Goal: Information Seeking & Learning: Find specific fact

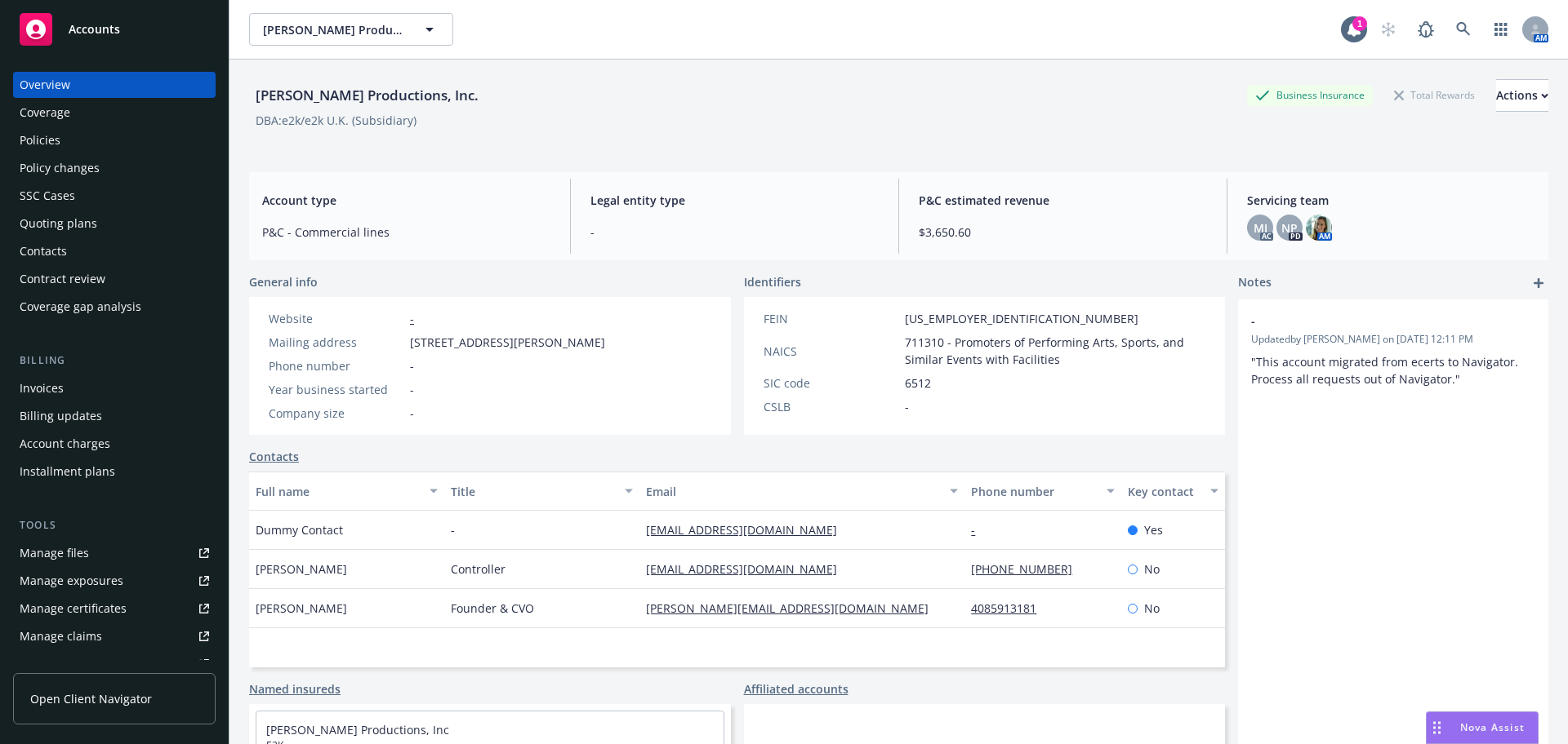
click at [79, 556] on div "Manage files" at bounding box center [54, 554] width 70 height 27
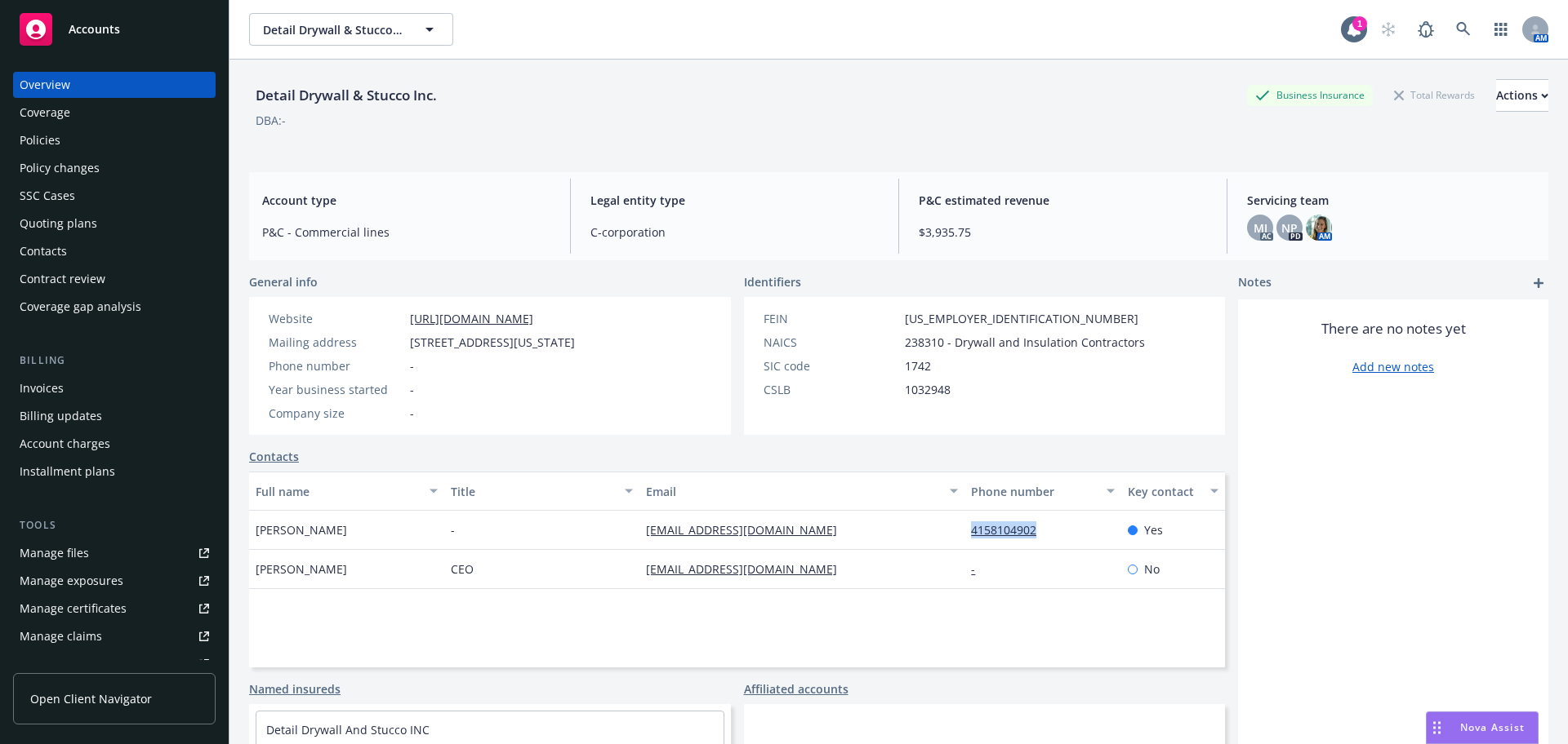
drag, startPoint x: 1046, startPoint y: 541, endPoint x: 953, endPoint y: 542, distance: 93.0
click at [964, 542] on div "4158104902" at bounding box center [1042, 531] width 156 height 39
copy link "4158104902"
click at [53, 129] on div "Policies" at bounding box center [40, 140] width 41 height 27
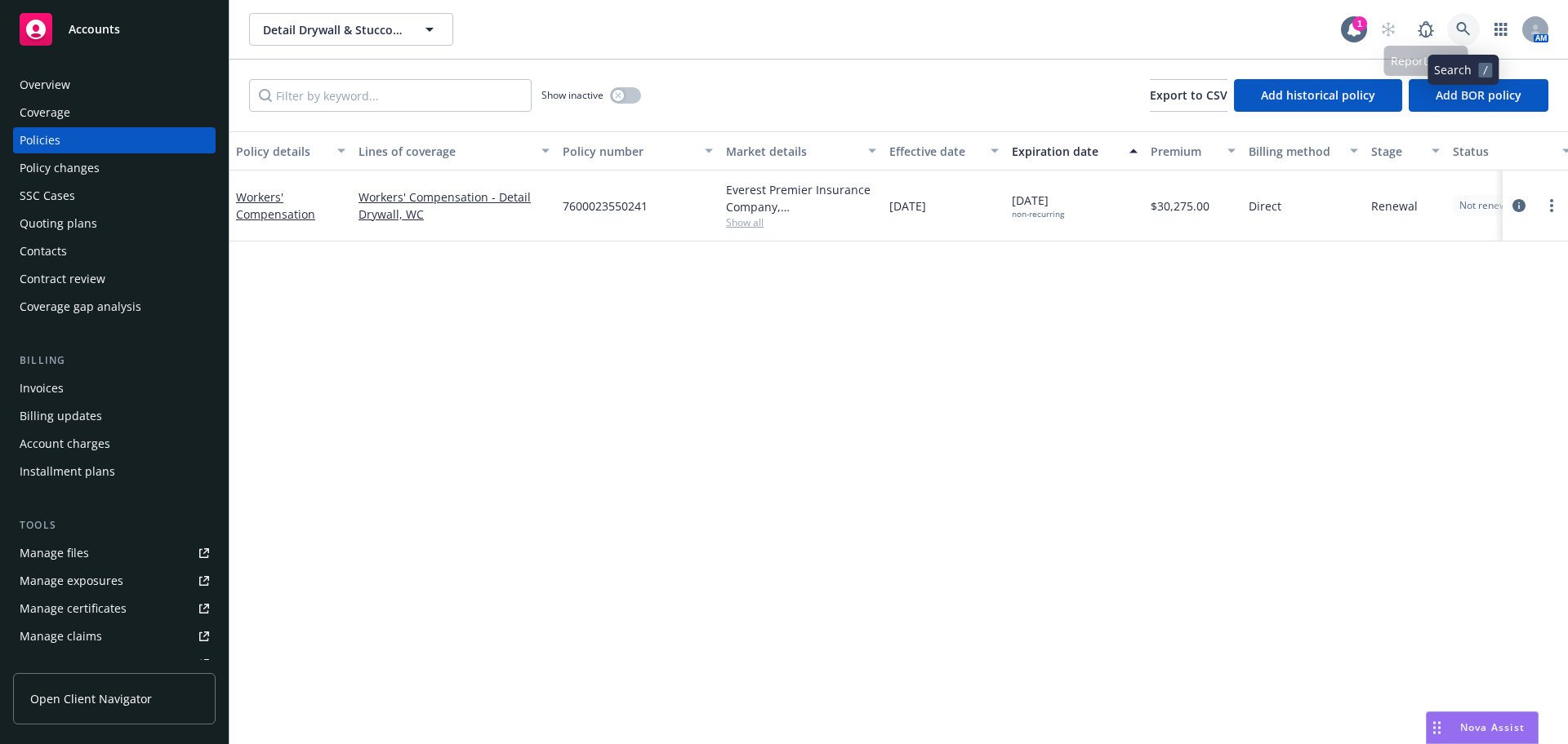
click at [1464, 20] on link at bounding box center [1463, 28] width 32 height 32
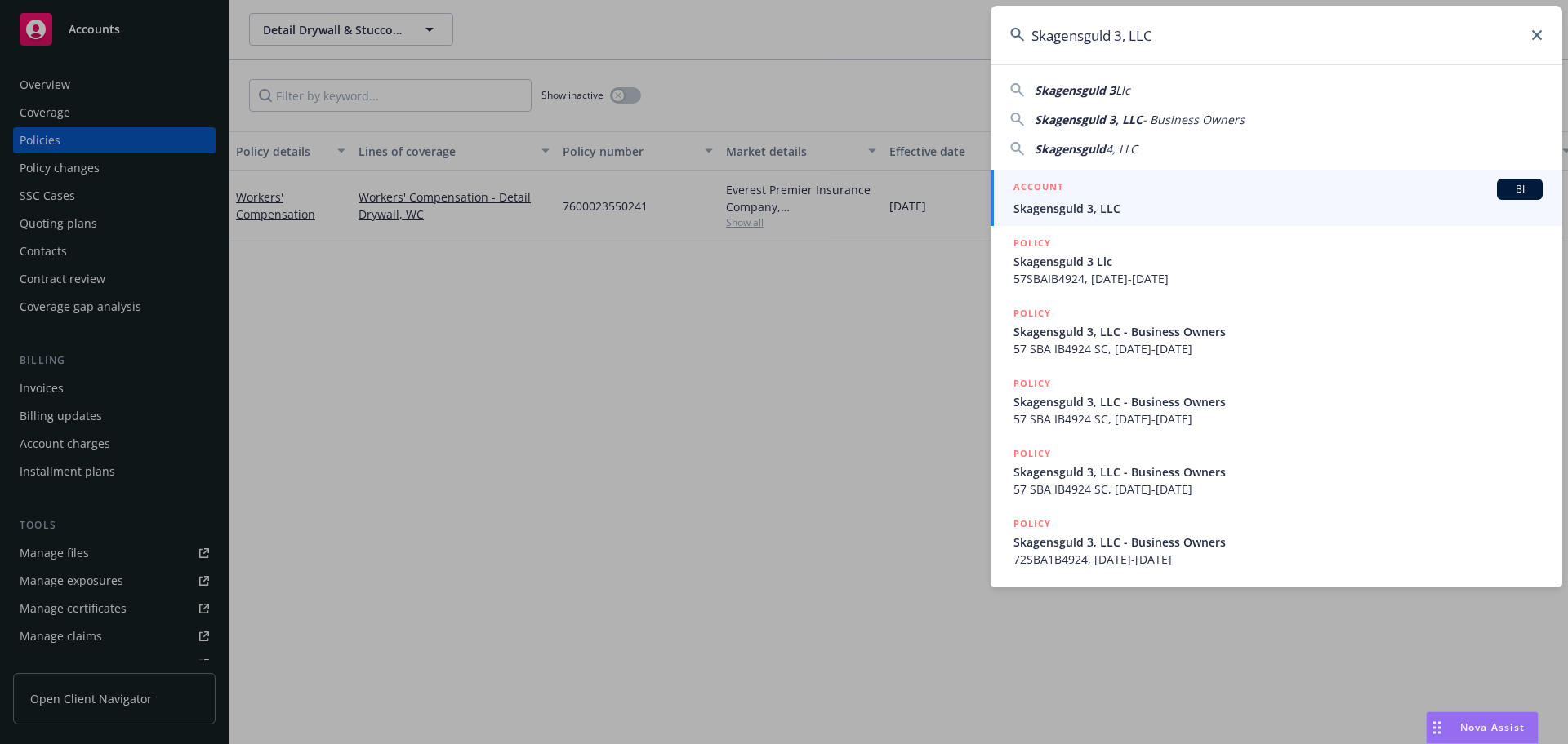
type input "Skagensguld 3, LLC"
click at [1113, 183] on div "ACCOUNT BI" at bounding box center [1277, 189] width 529 height 22
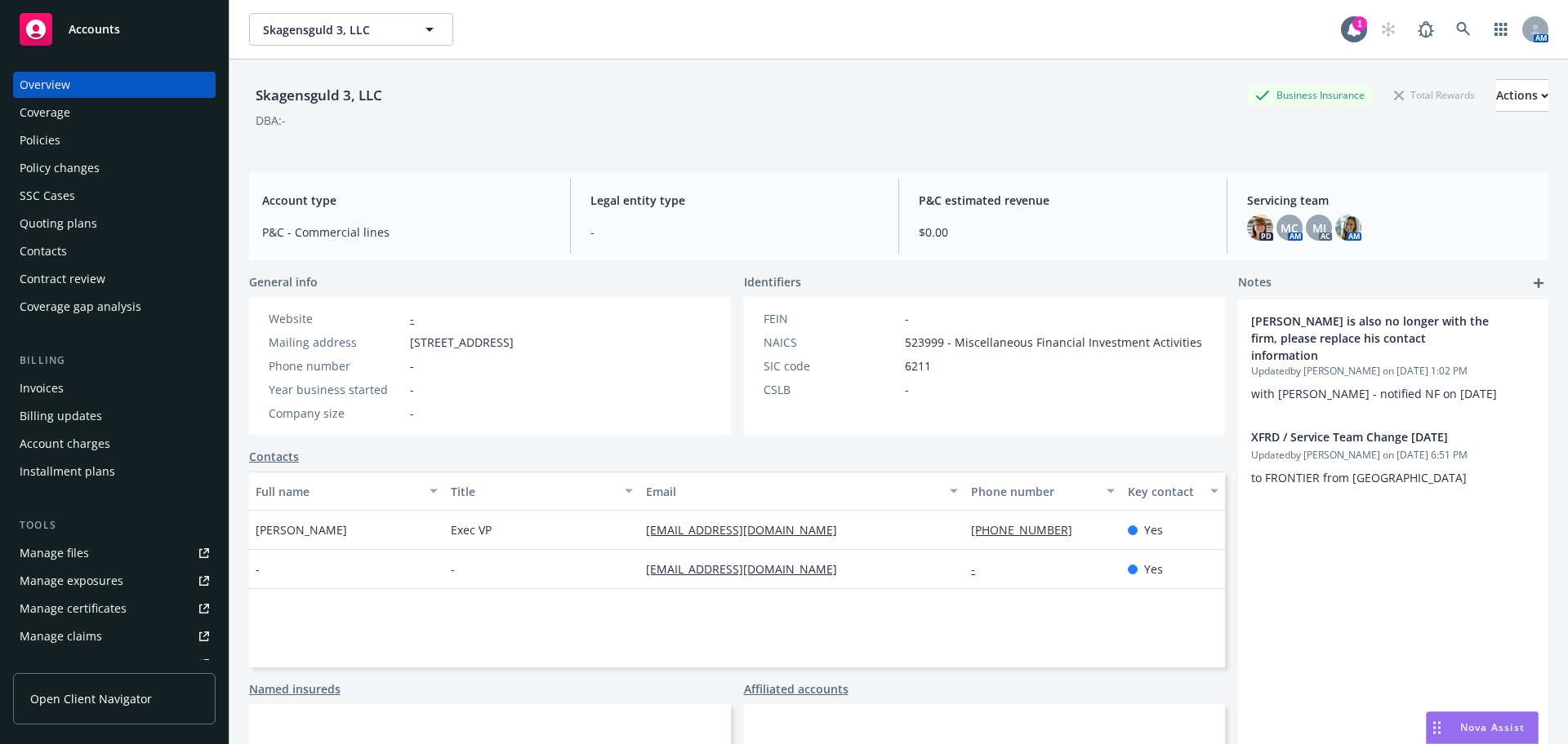
click at [96, 120] on div "Coverage" at bounding box center [114, 112] width 189 height 27
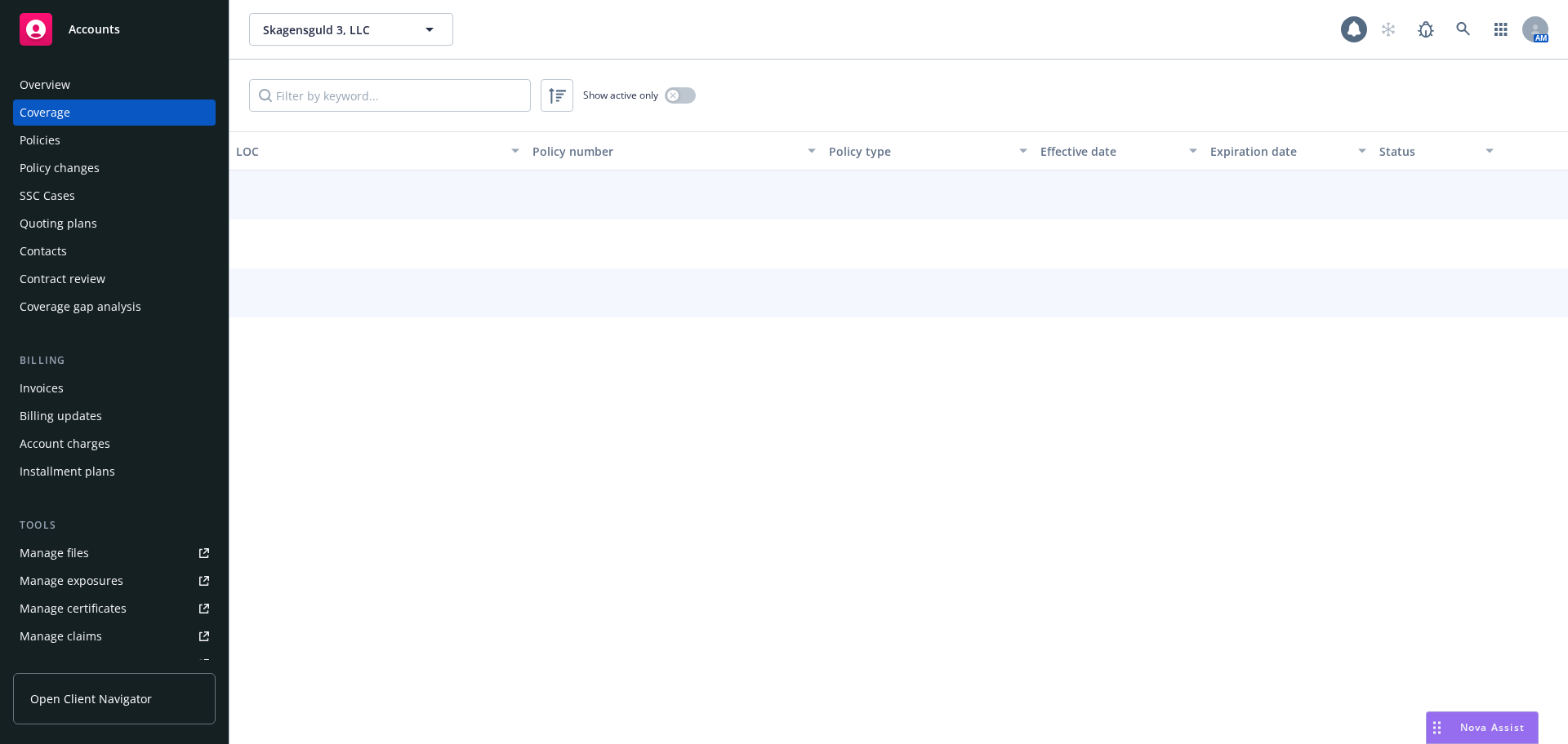
click at [94, 149] on div "Policies" at bounding box center [114, 140] width 189 height 27
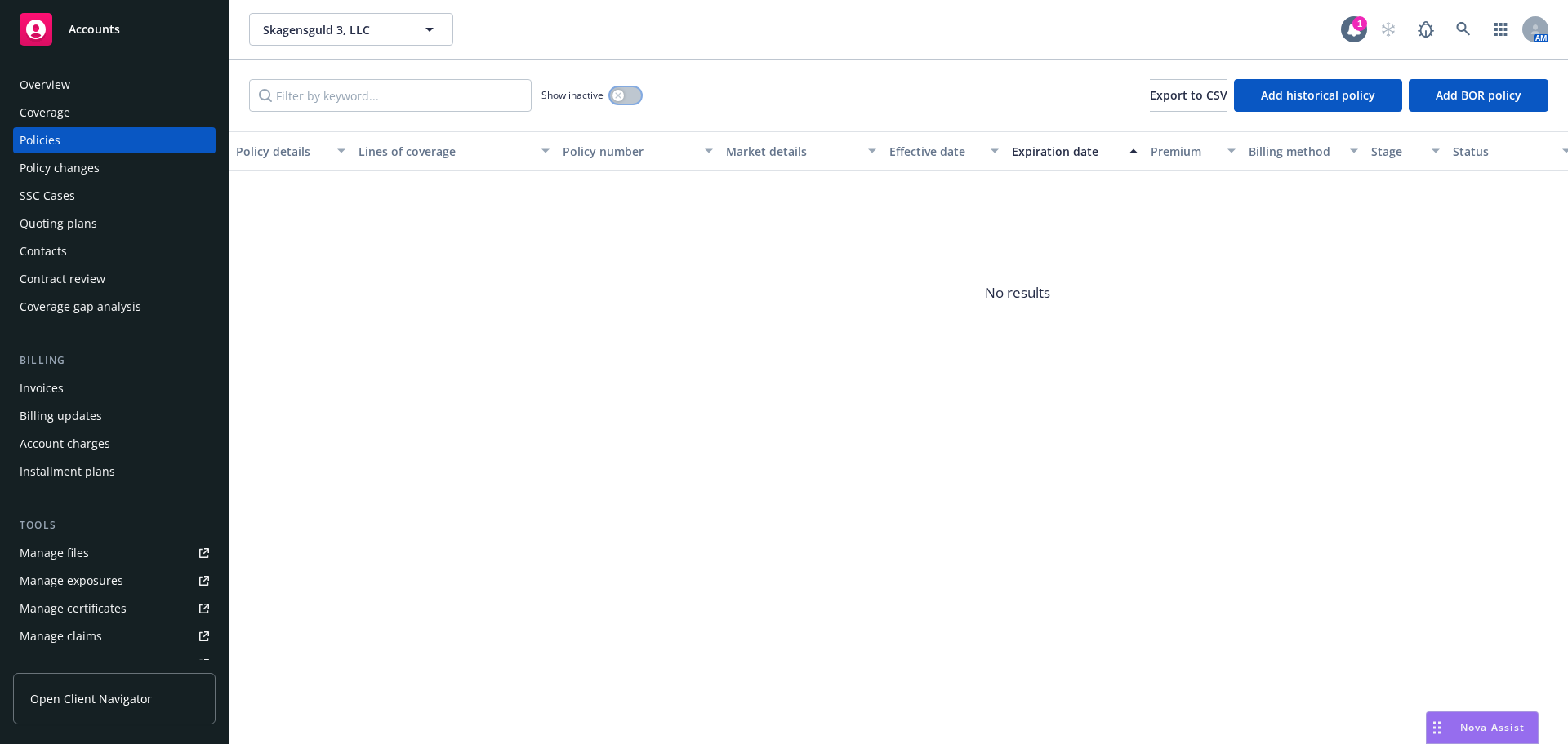
click at [620, 100] on div "button" at bounding box center [619, 95] width 12 height 12
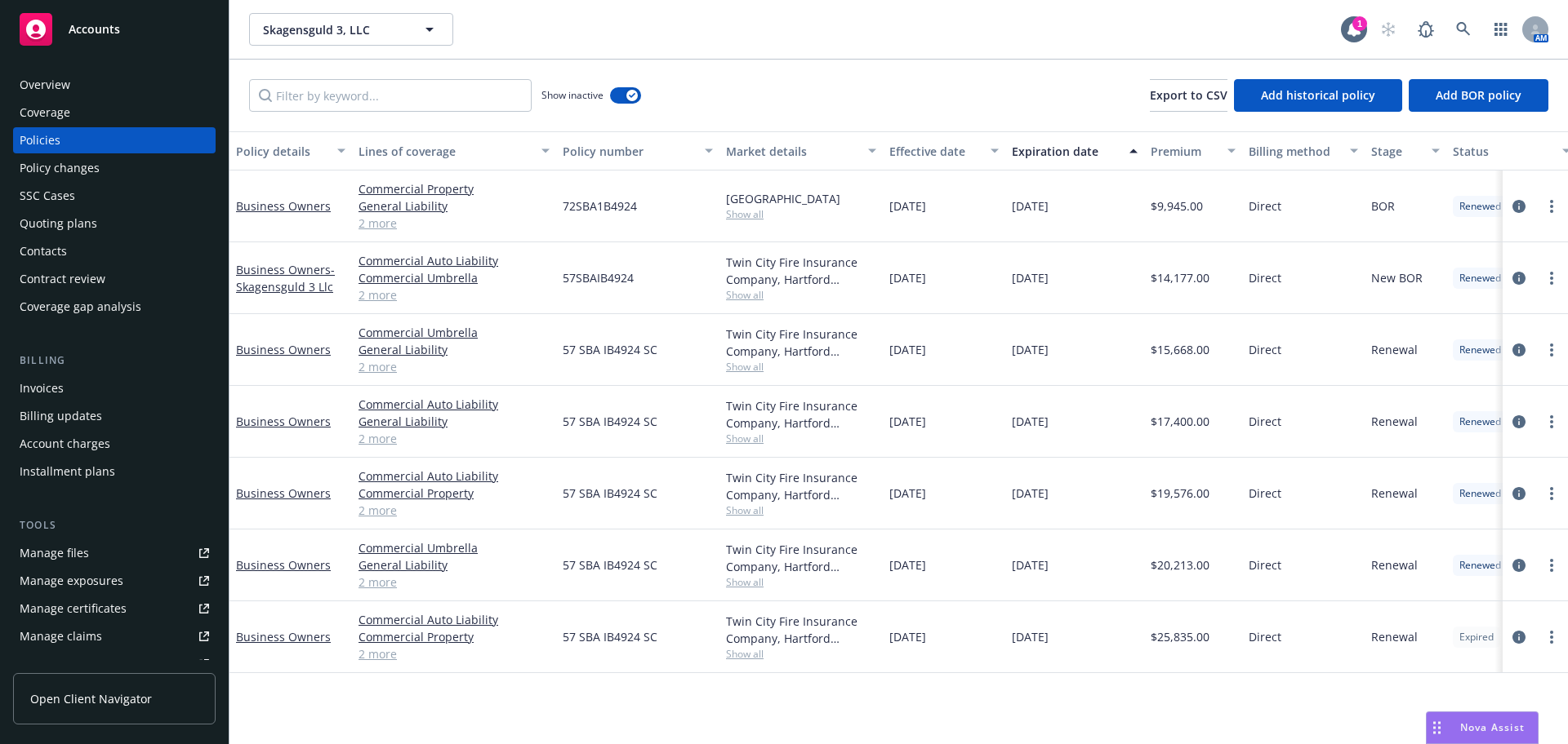
click at [623, 651] on div "57 SBA IB4924 SC" at bounding box center [637, 637] width 163 height 72
click at [647, 634] on span "57 SBA IB4924 SC" at bounding box center [610, 636] width 94 height 17
click at [639, 641] on span "57 SBA IB4924 SC" at bounding box center [610, 636] width 94 height 17
drag, startPoint x: 639, startPoint y: 641, endPoint x: 559, endPoint y: 638, distance: 80.1
click at [559, 638] on div "57 SBA IB4924 SC" at bounding box center [637, 637] width 163 height 72
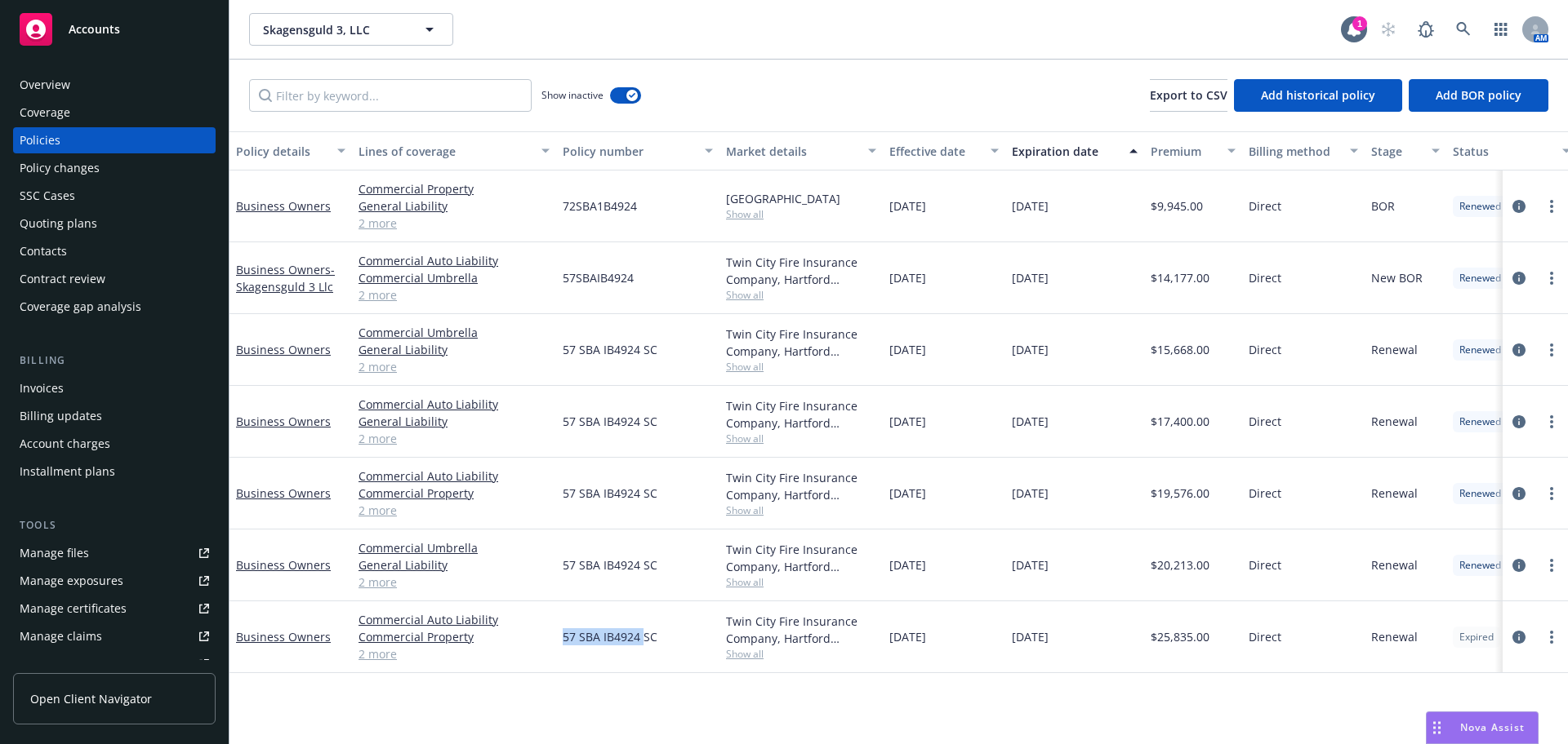
copy span "57 SBA IB4924"
click at [87, 223] on div "Quoting plans" at bounding box center [58, 224] width 78 height 27
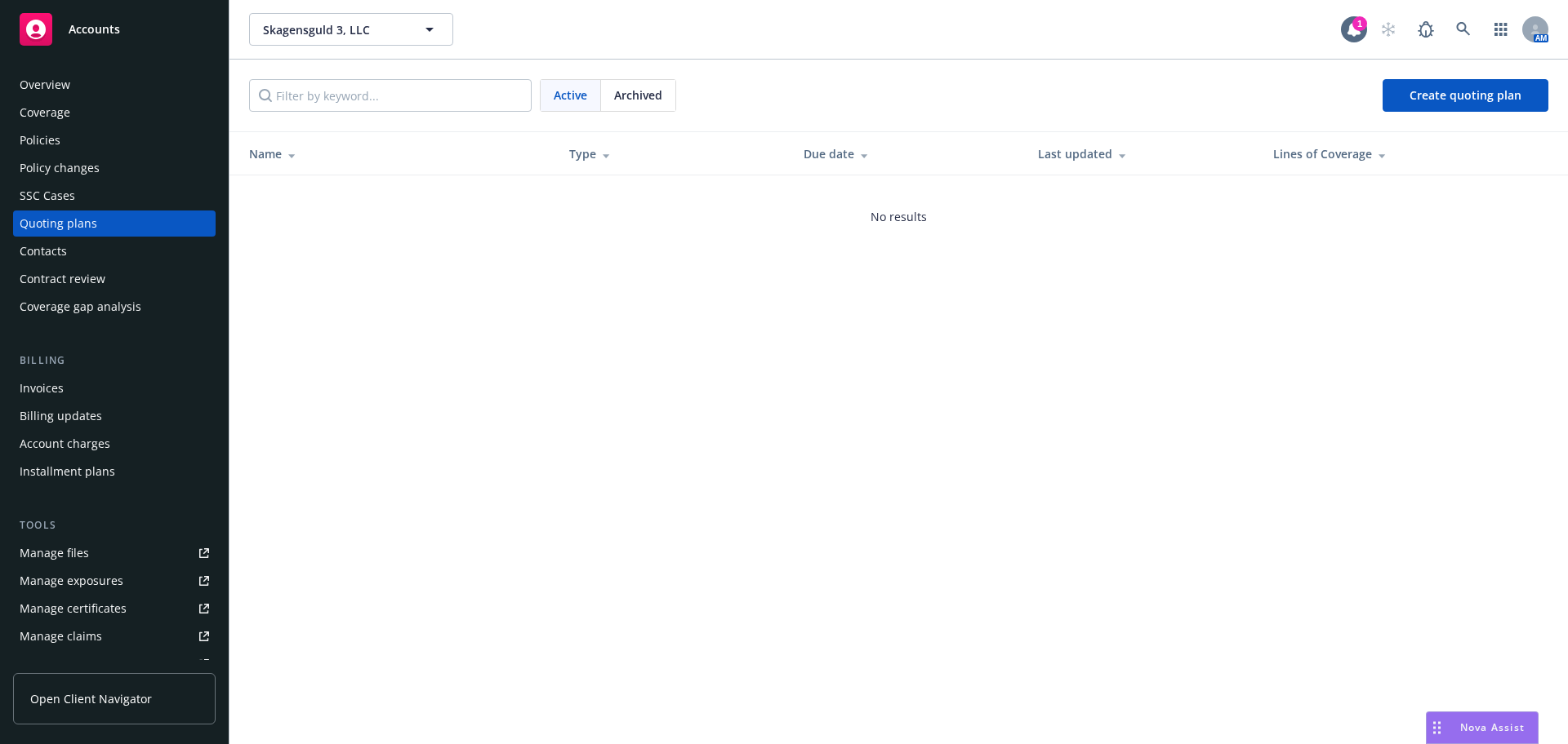
click at [626, 91] on span "Archived" at bounding box center [637, 94] width 48 height 17
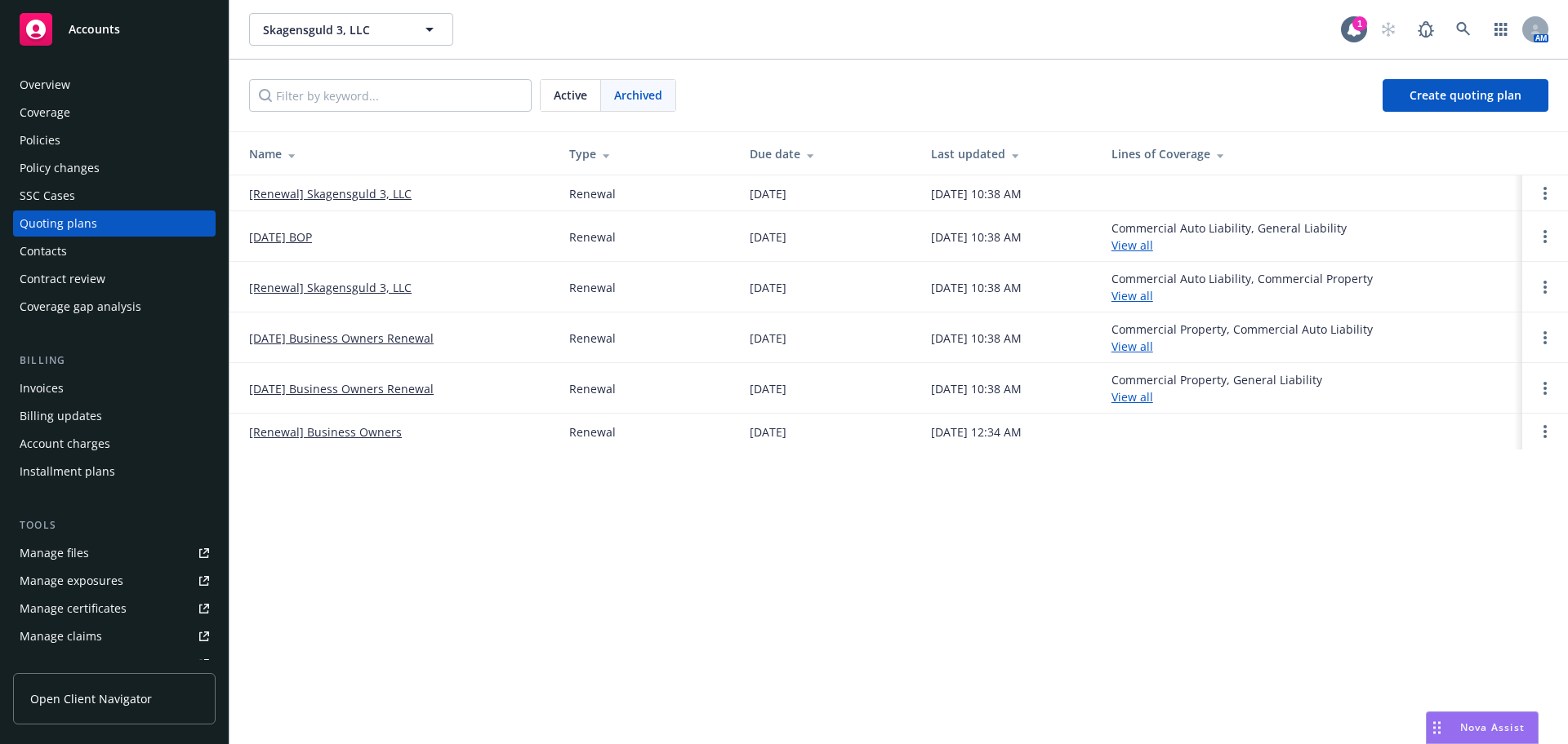
click at [353, 332] on link "[DATE] Business Owners Renewal" at bounding box center [342, 338] width 185 height 17
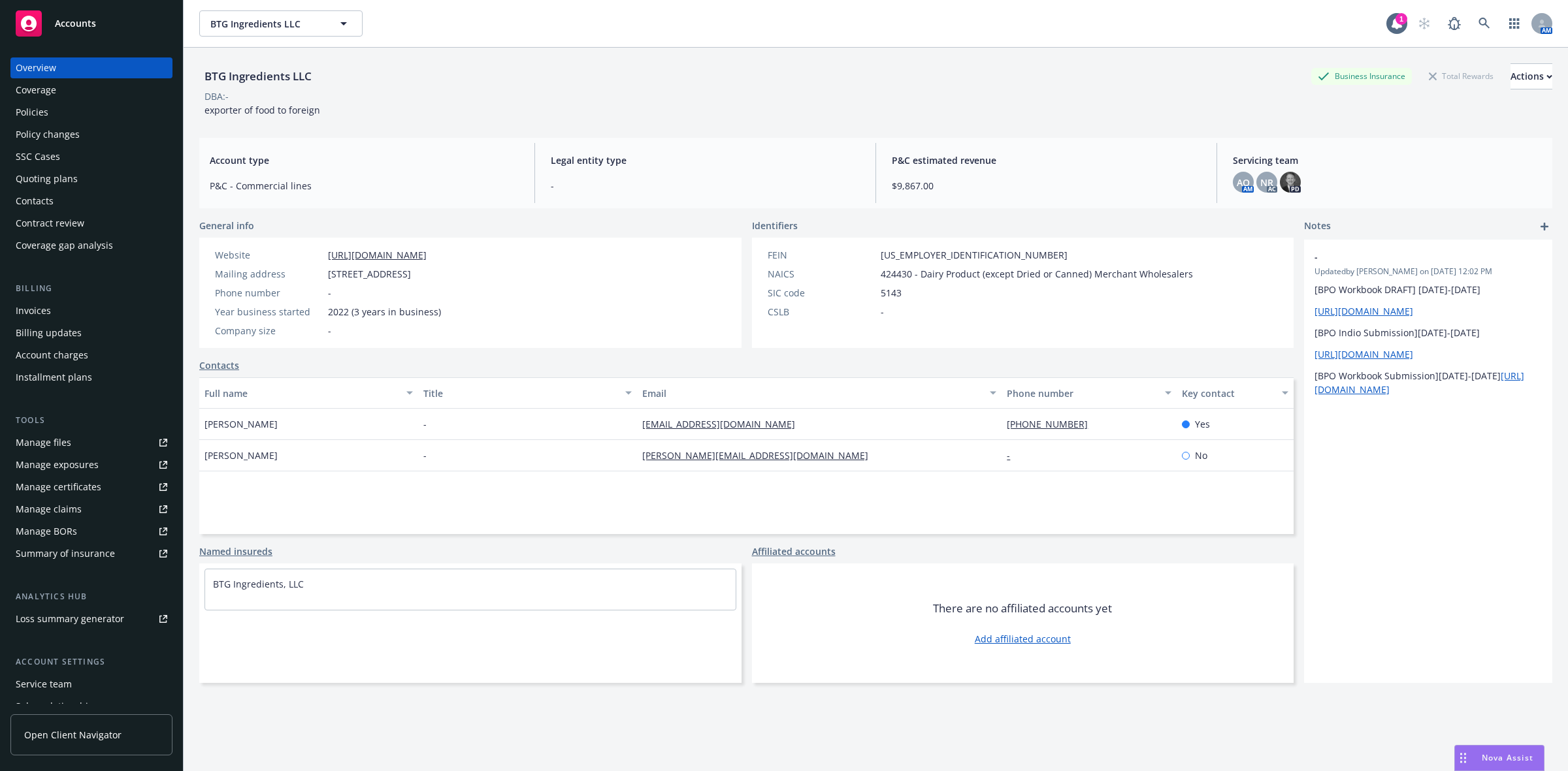
click at [68, 435] on div "Manage files" at bounding box center [43, 443] width 56 height 21
click at [39, 104] on div "Policies" at bounding box center [32, 112] width 33 height 21
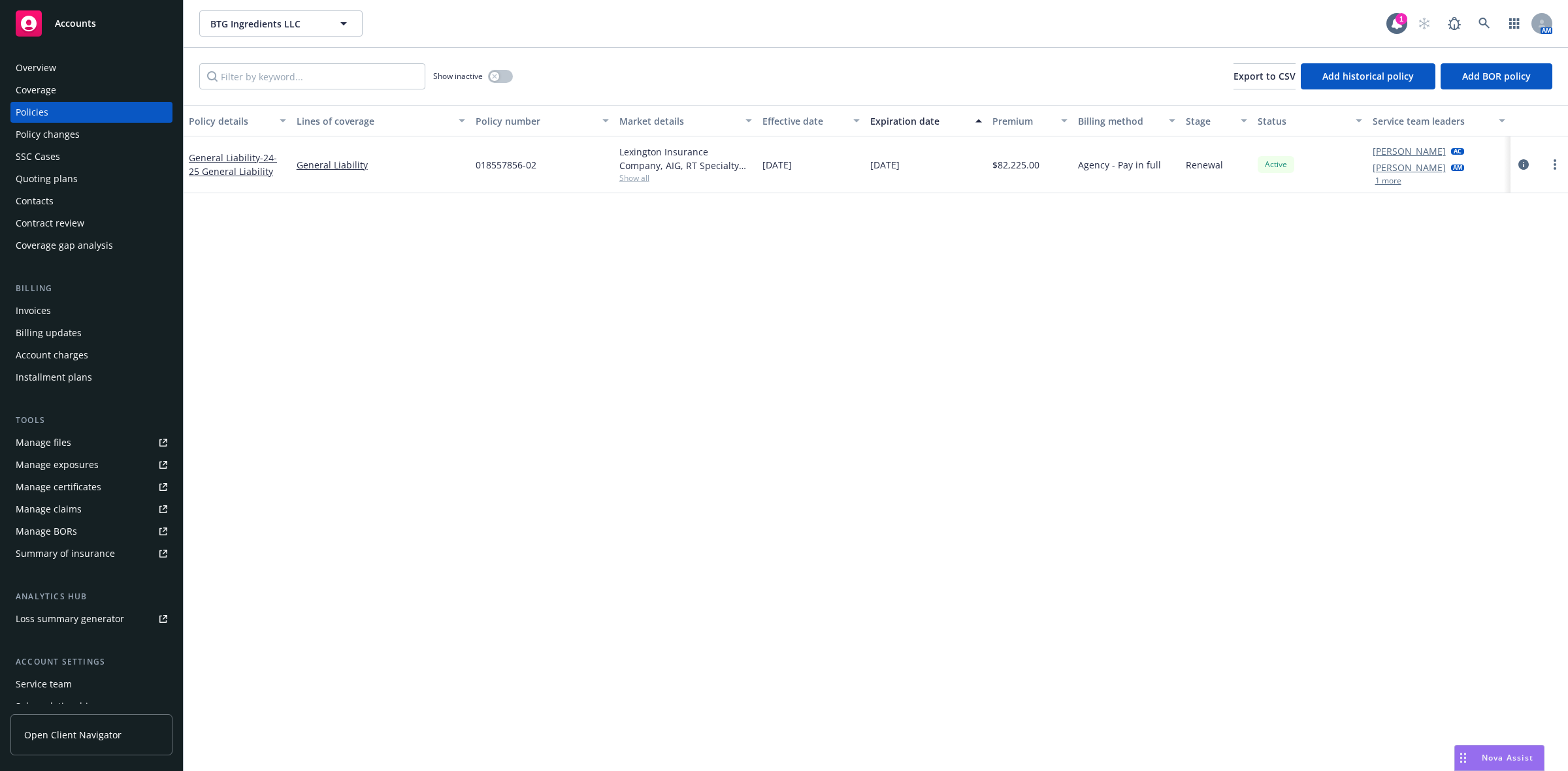
click at [79, 65] on div "Overview" at bounding box center [91, 68] width 152 height 21
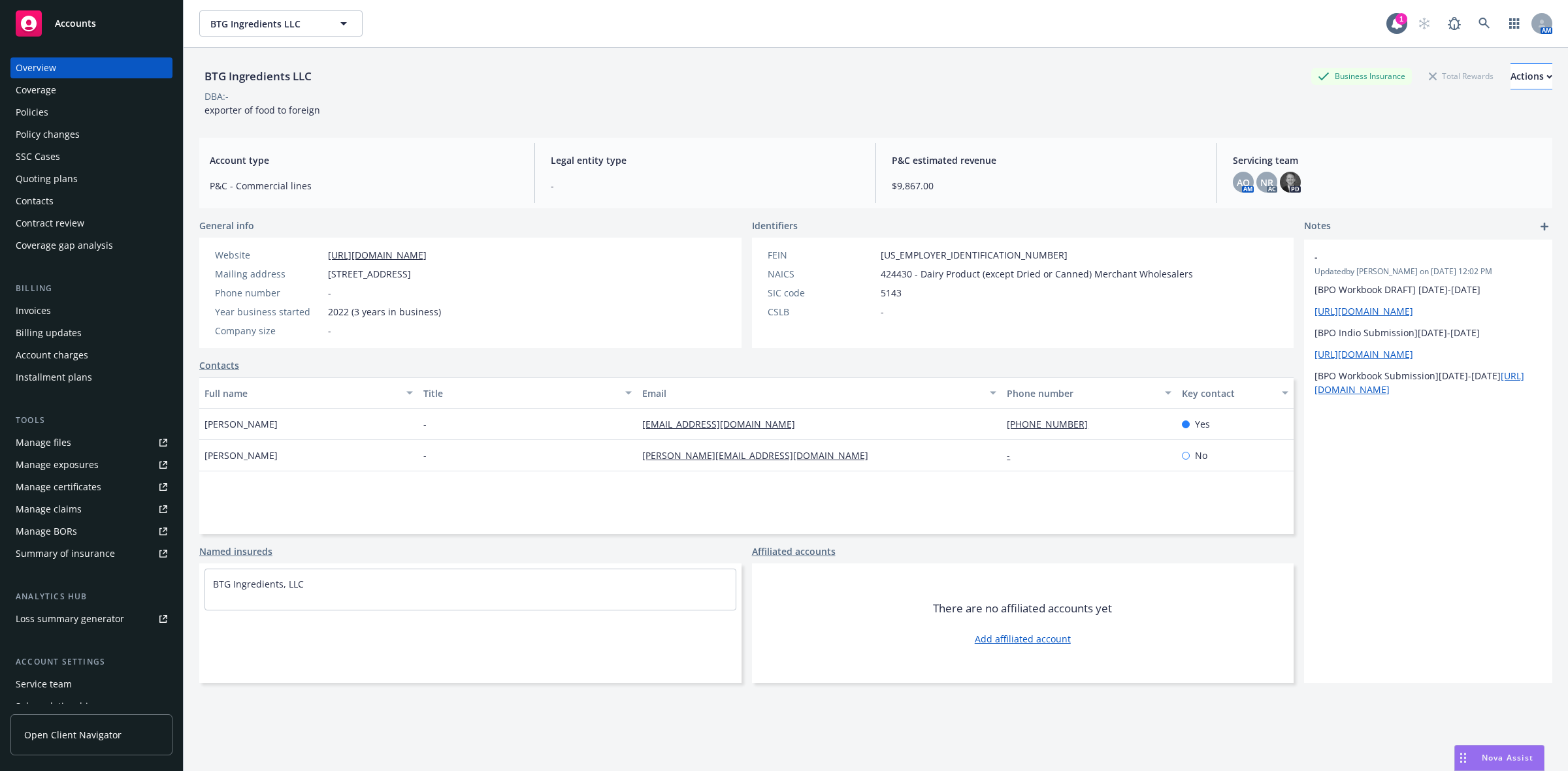
drag, startPoint x: 1462, startPoint y: 90, endPoint x: 1473, endPoint y: 77, distance: 17.0
click at [1462, 90] on div "DBA: -" at bounding box center [876, 96] width 1353 height 13
click at [1511, 77] on button "Actions" at bounding box center [1531, 76] width 42 height 26
click at [1403, 161] on link "Copy logging email" at bounding box center [1444, 163] width 214 height 26
click at [1511, 85] on div "Actions" at bounding box center [1531, 77] width 42 height 25
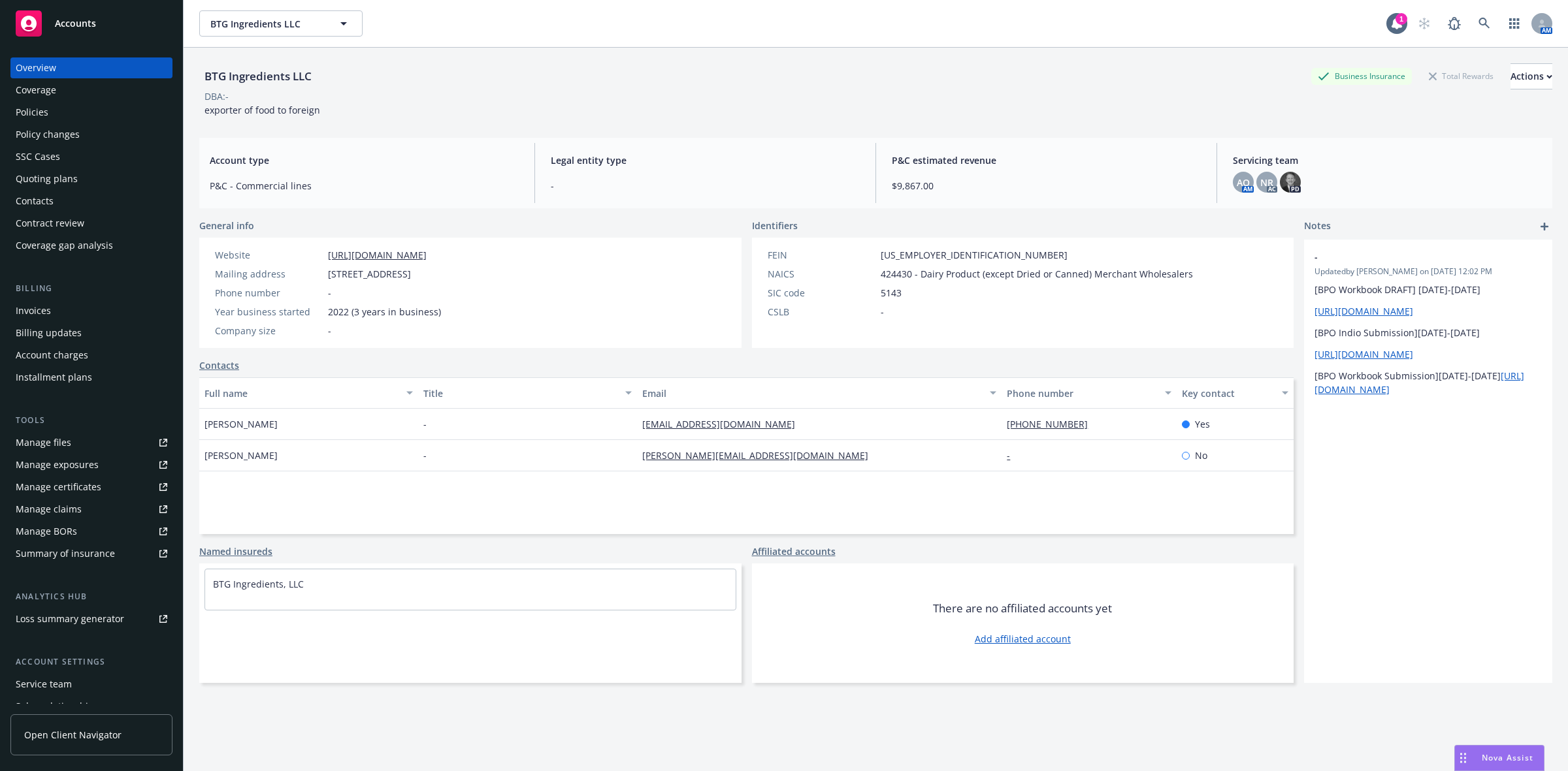
click at [1409, 168] on link "Copy logging email" at bounding box center [1444, 163] width 214 height 26
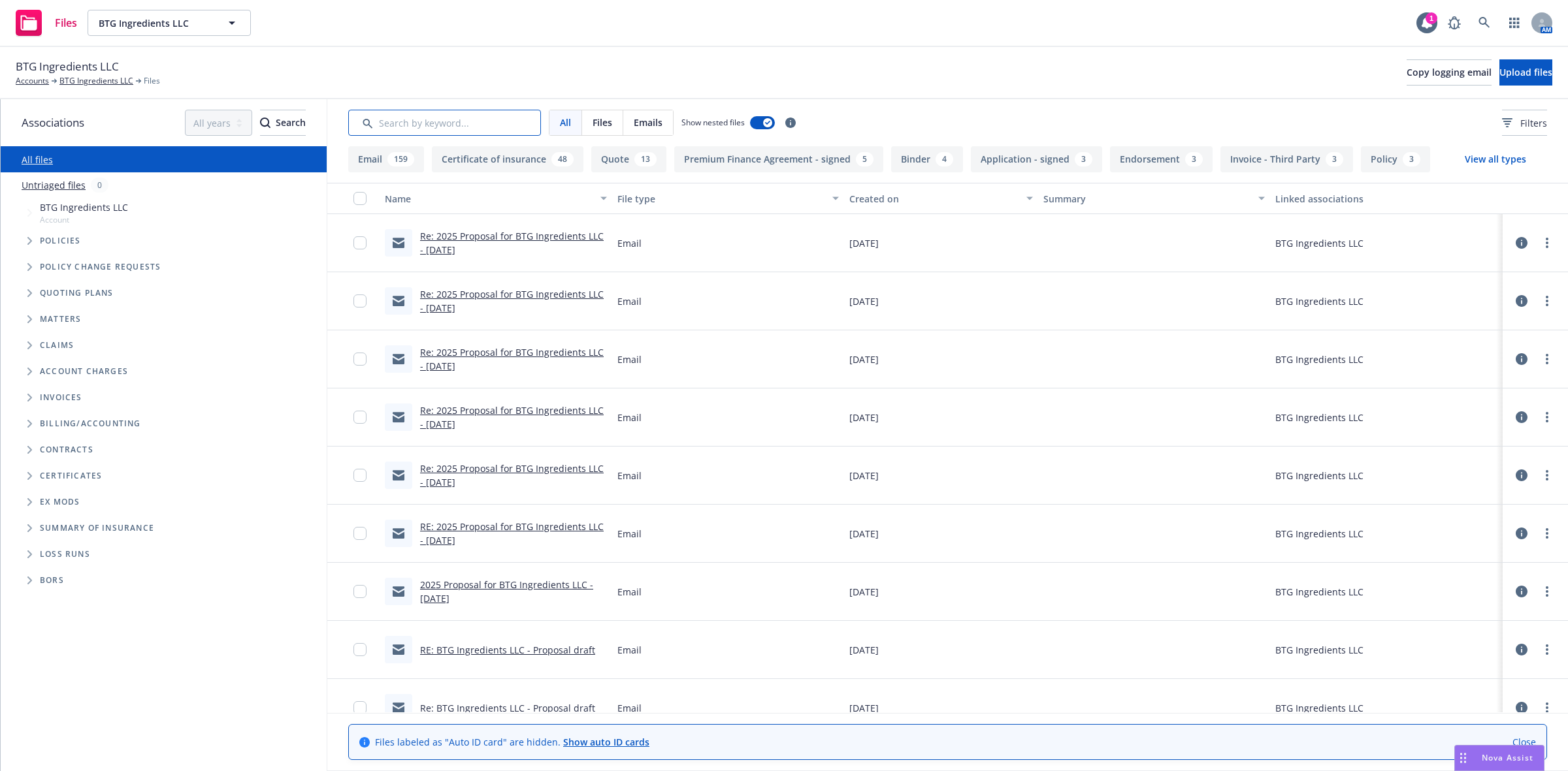
click at [445, 126] on input "Search by keyword..." at bounding box center [444, 122] width 192 height 26
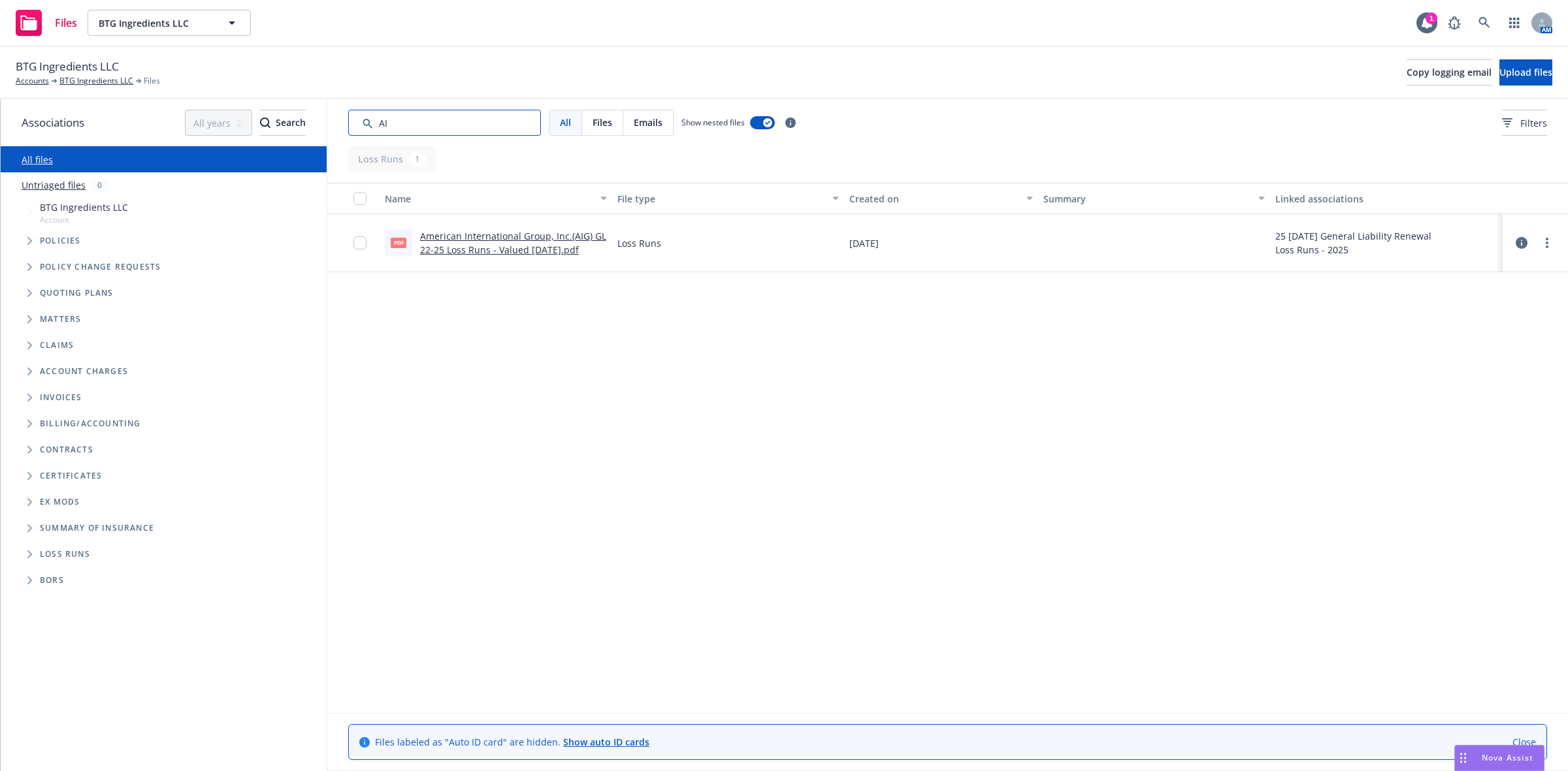
type input "A"
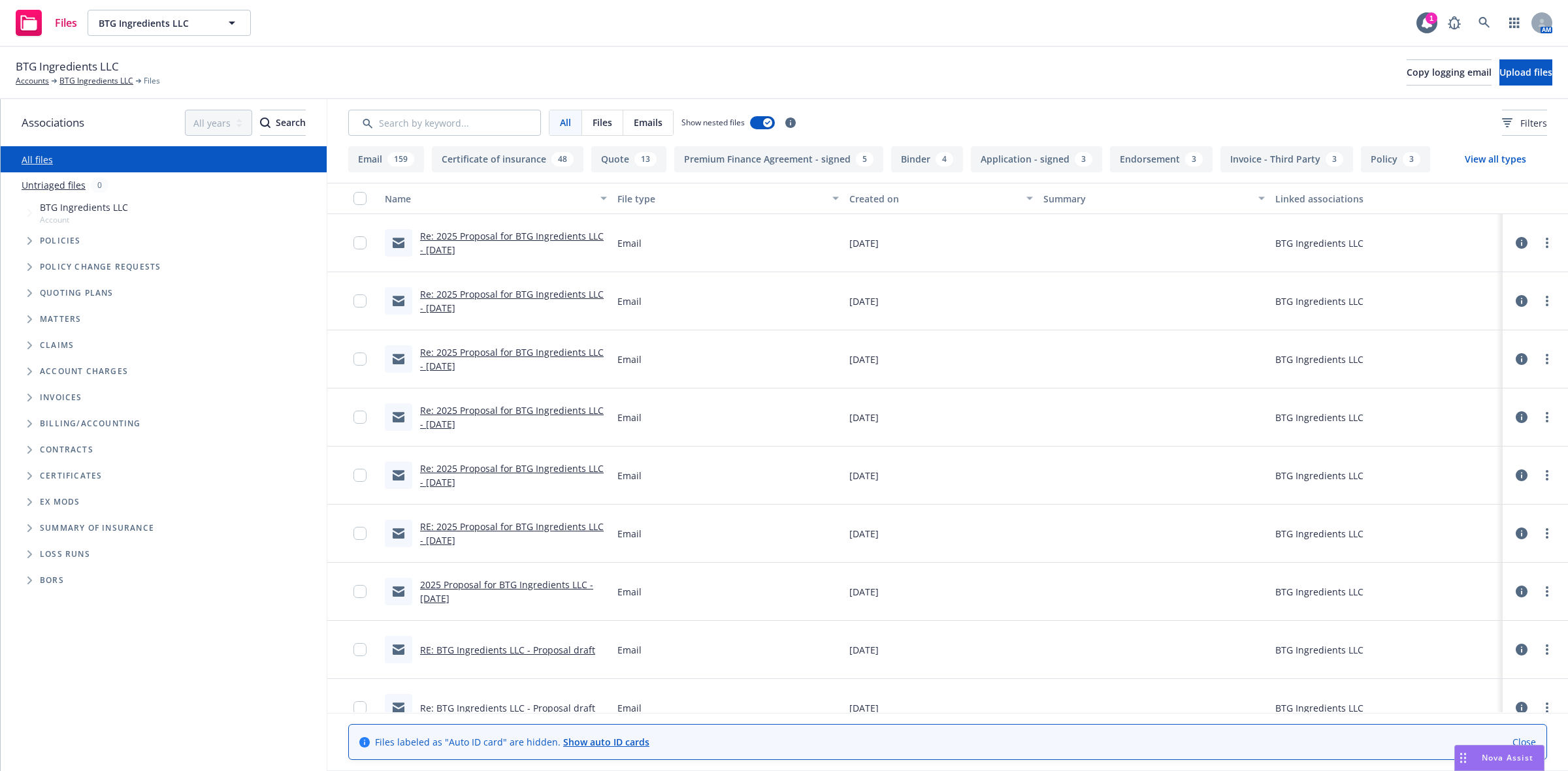
click at [27, 240] on icon "Tree Example" at bounding box center [30, 241] width 5 height 8
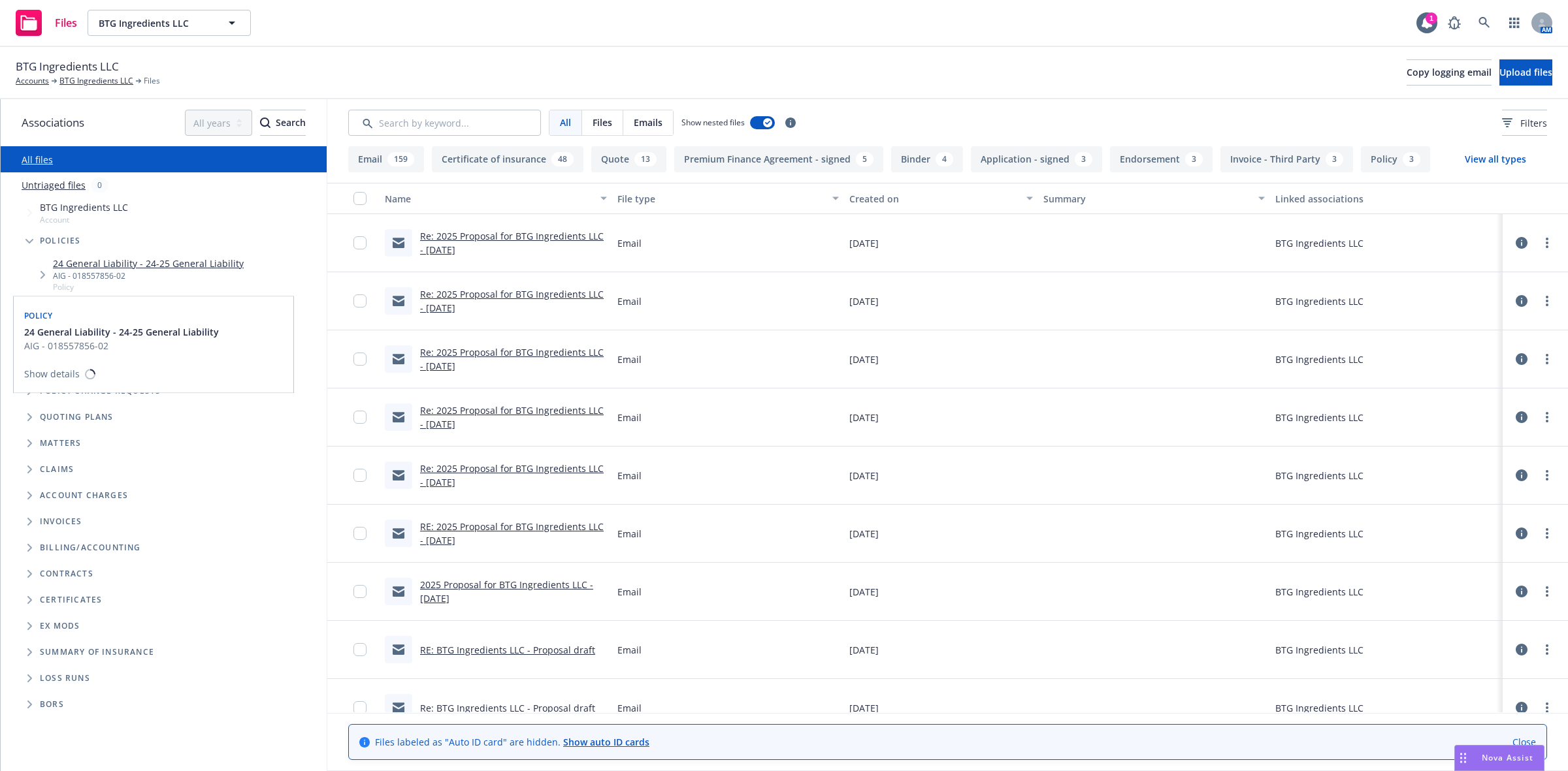
click at [86, 259] on link "24 General Liability - 24-25 General Liability" at bounding box center [148, 263] width 191 height 13
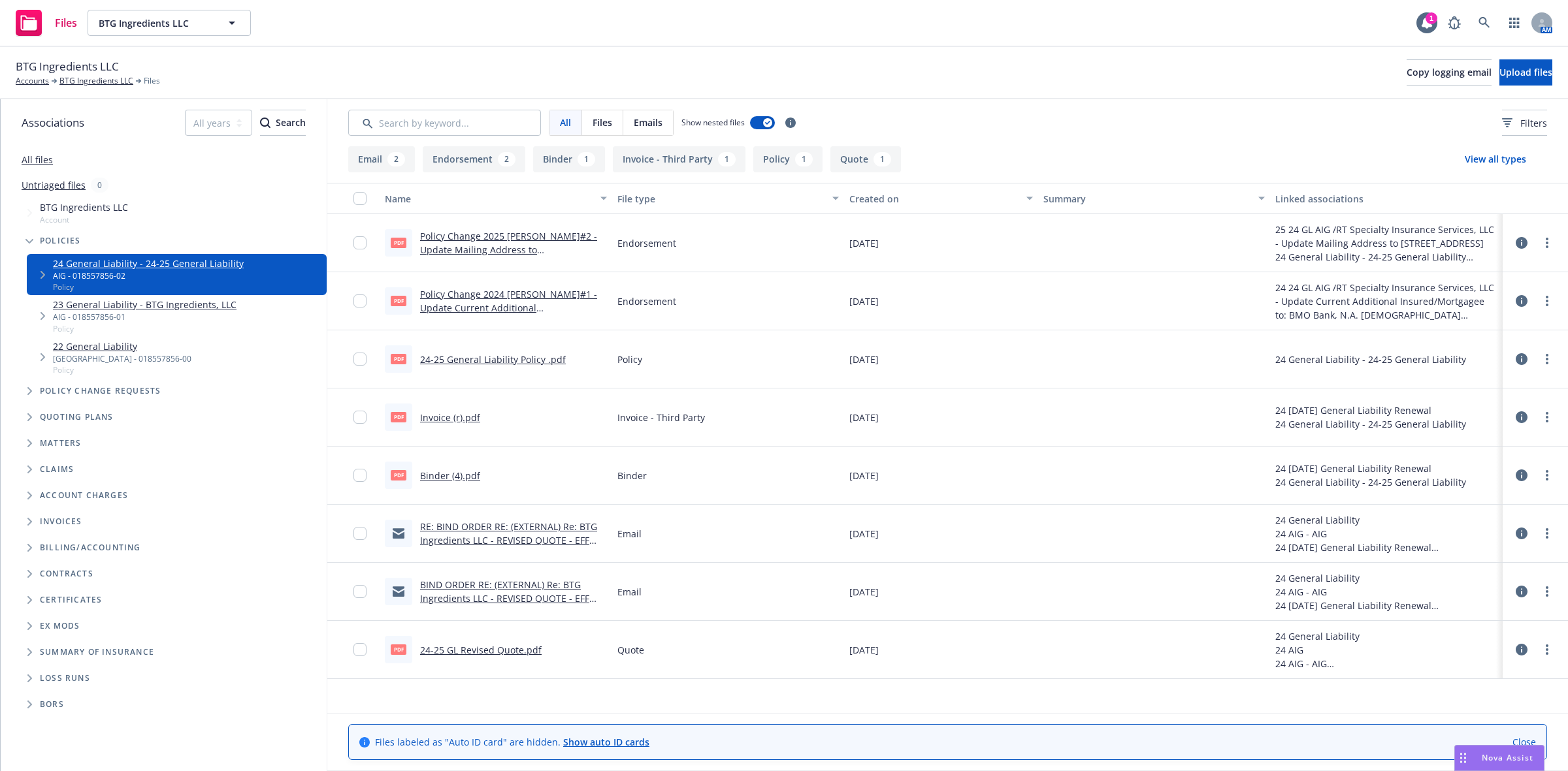
click at [507, 543] on link "RE: BIND ORDER RE: (EXTERNAL) Re: BTG Ingredients LLC - REVISED QUOTE - EFF 8/17" at bounding box center [508, 540] width 177 height 40
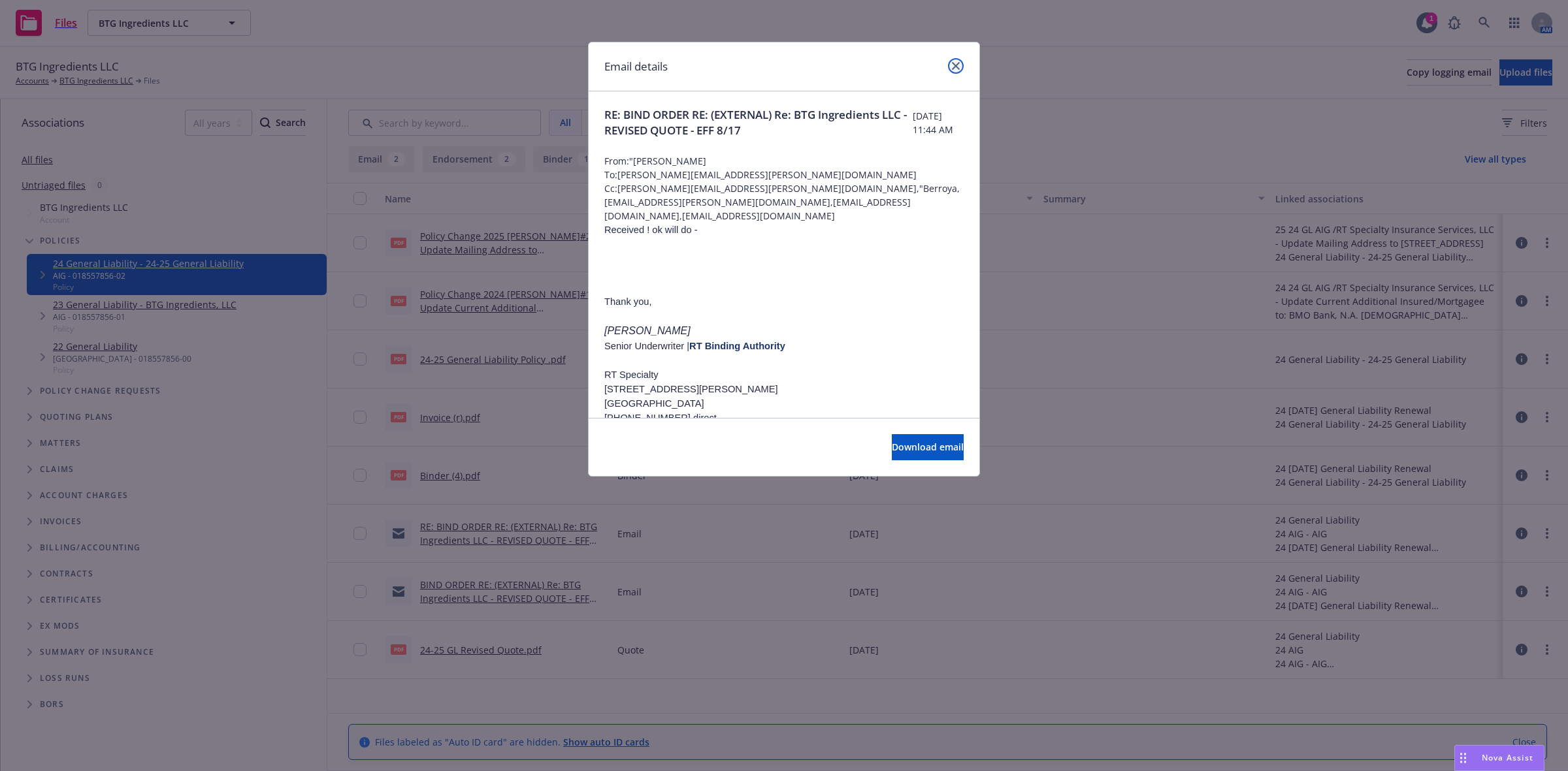
click at [952, 66] on icon "close" at bounding box center [956, 66] width 8 height 8
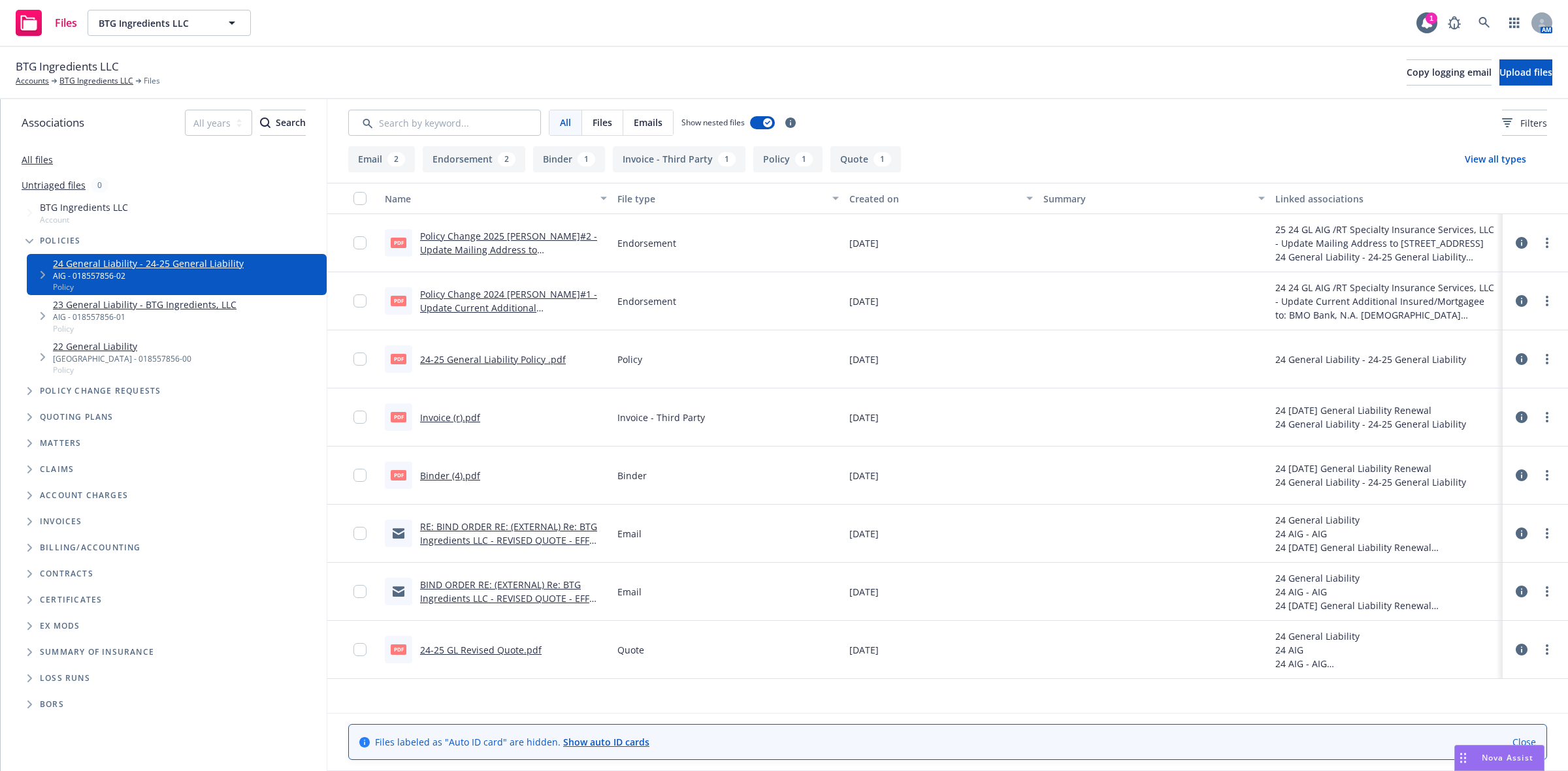
click at [461, 590] on link "BIND ORDER RE: (EXTERNAL) Re: BTG Ingredients LLC - REVISED QUOTE - EFF 8/17" at bounding box center [504, 598] width 169 height 40
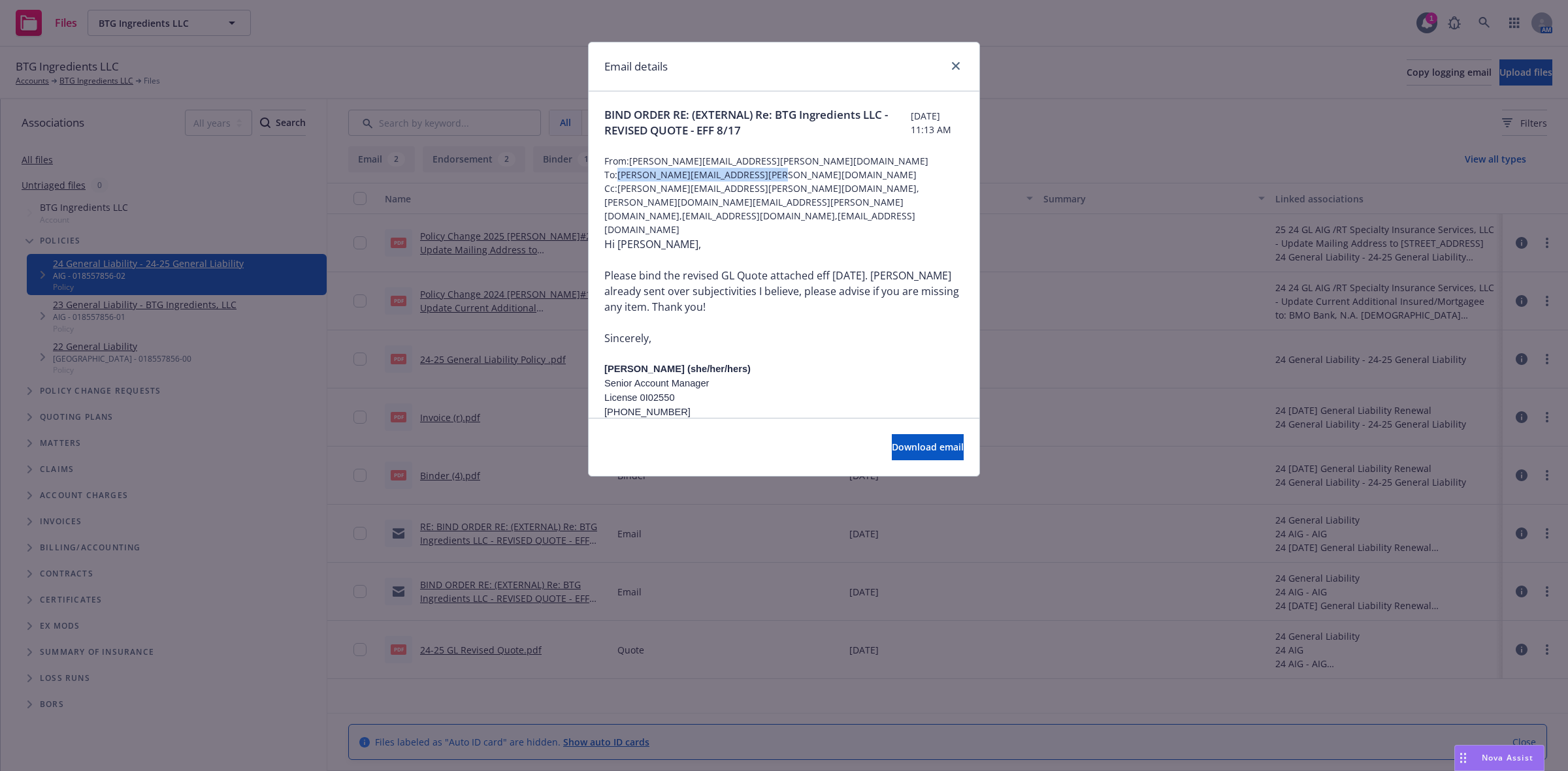
drag, startPoint x: 771, startPoint y: 177, endPoint x: 619, endPoint y: 178, distance: 152.0
click at [619, 178] on span "To: sabrina.adamonis@rtspecialty.com" at bounding box center [783, 174] width 359 height 13
copy span "sabrina.adamonis@rtspecialty.com"
click at [955, 64] on icon "close" at bounding box center [956, 66] width 8 height 8
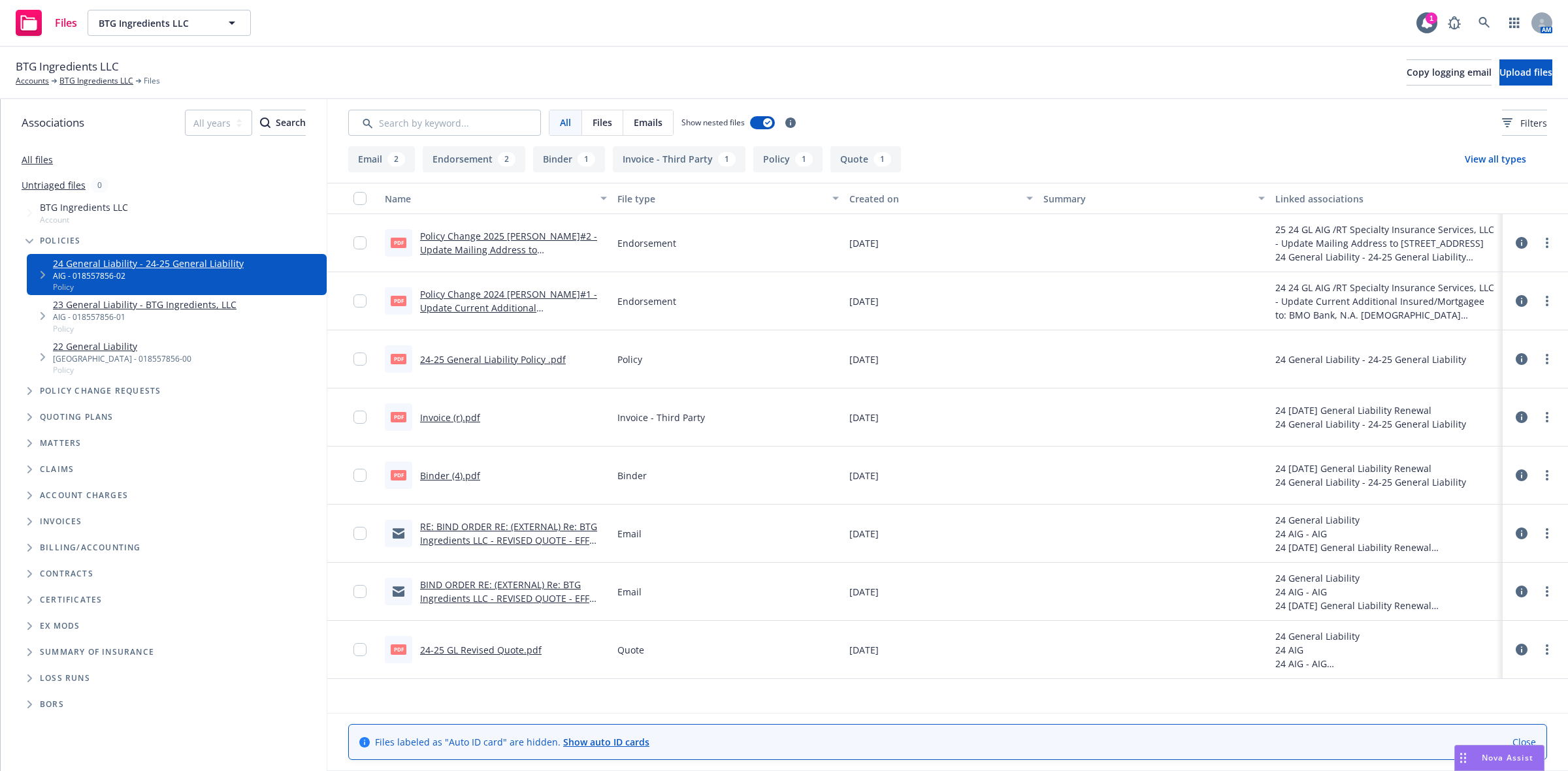
click at [479, 537] on link "RE: BIND ORDER RE: (EXTERNAL) Re: BTG Ingredients LLC - REVISED QUOTE - EFF 8/17" at bounding box center [508, 540] width 177 height 40
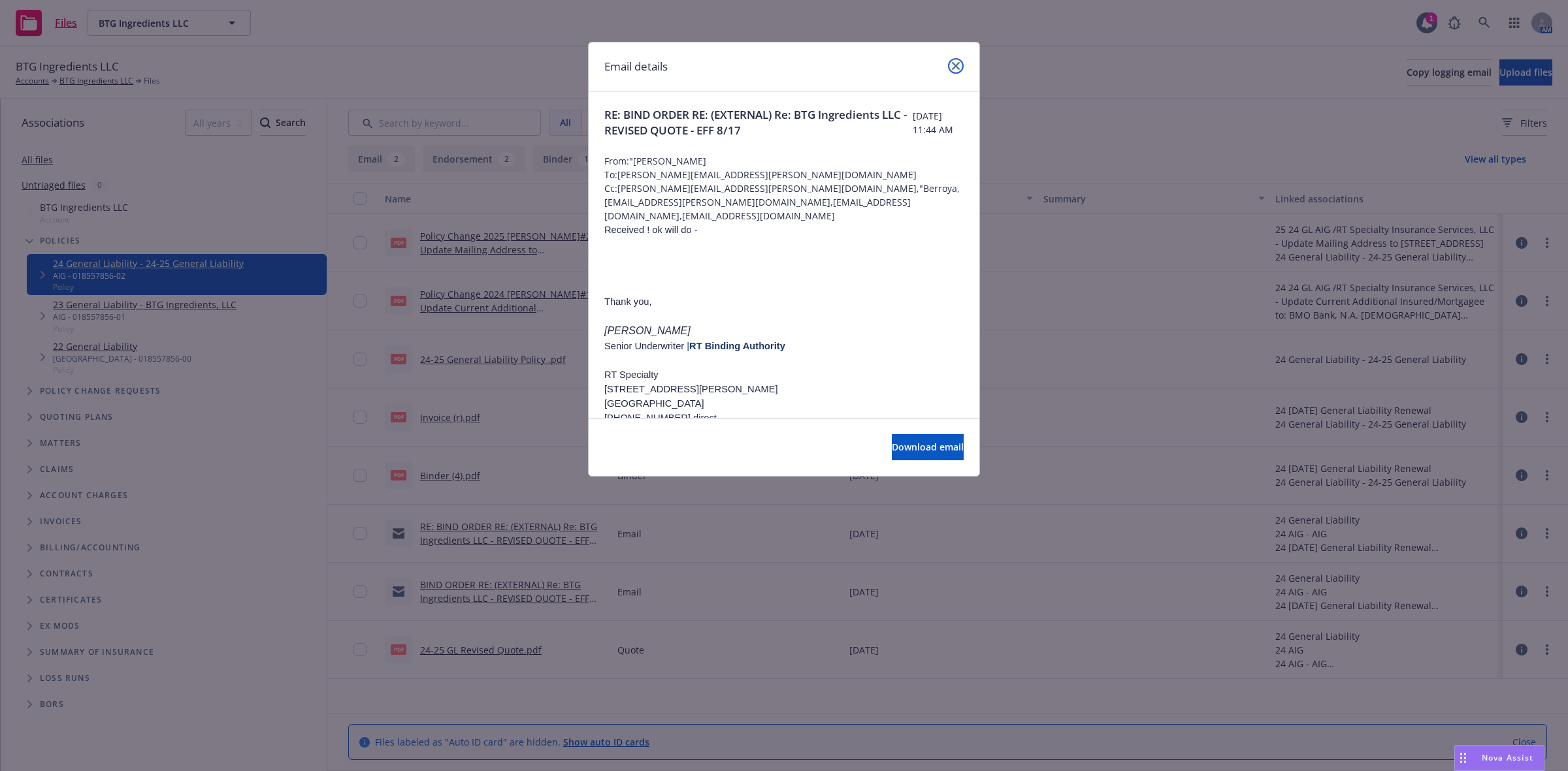
click at [958, 68] on icon "close" at bounding box center [956, 66] width 8 height 8
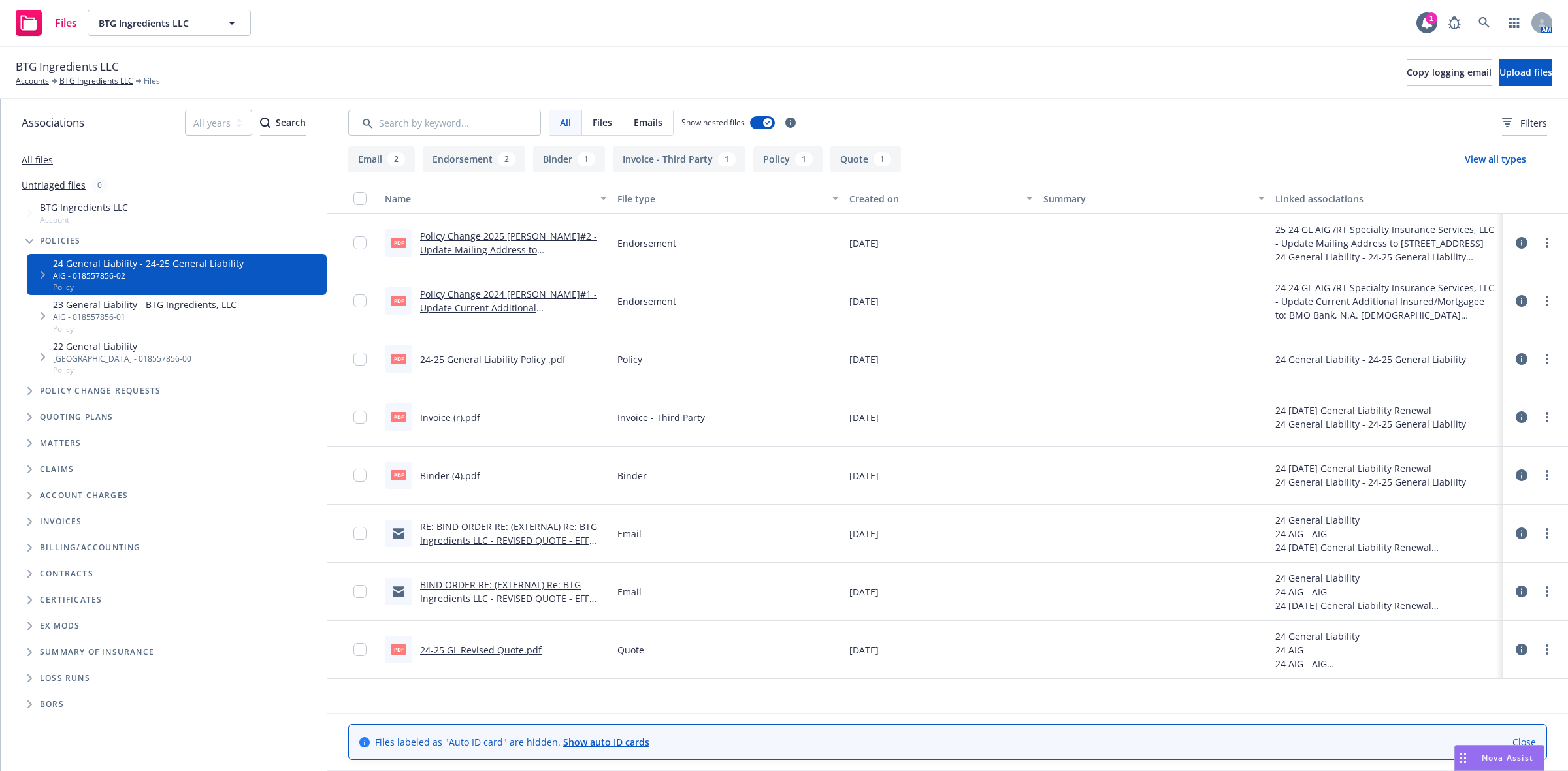
click at [479, 591] on div "BIND ORDER RE: (EXTERNAL) Re: BTG Ingredients LLC - REVISED QUOTE - EFF 8/17" at bounding box center [514, 591] width 187 height 27
click at [435, 594] on link "BIND ORDER RE: (EXTERNAL) Re: BTG Ingredients LLC - REVISED QUOTE - EFF 8/17" at bounding box center [504, 598] width 169 height 40
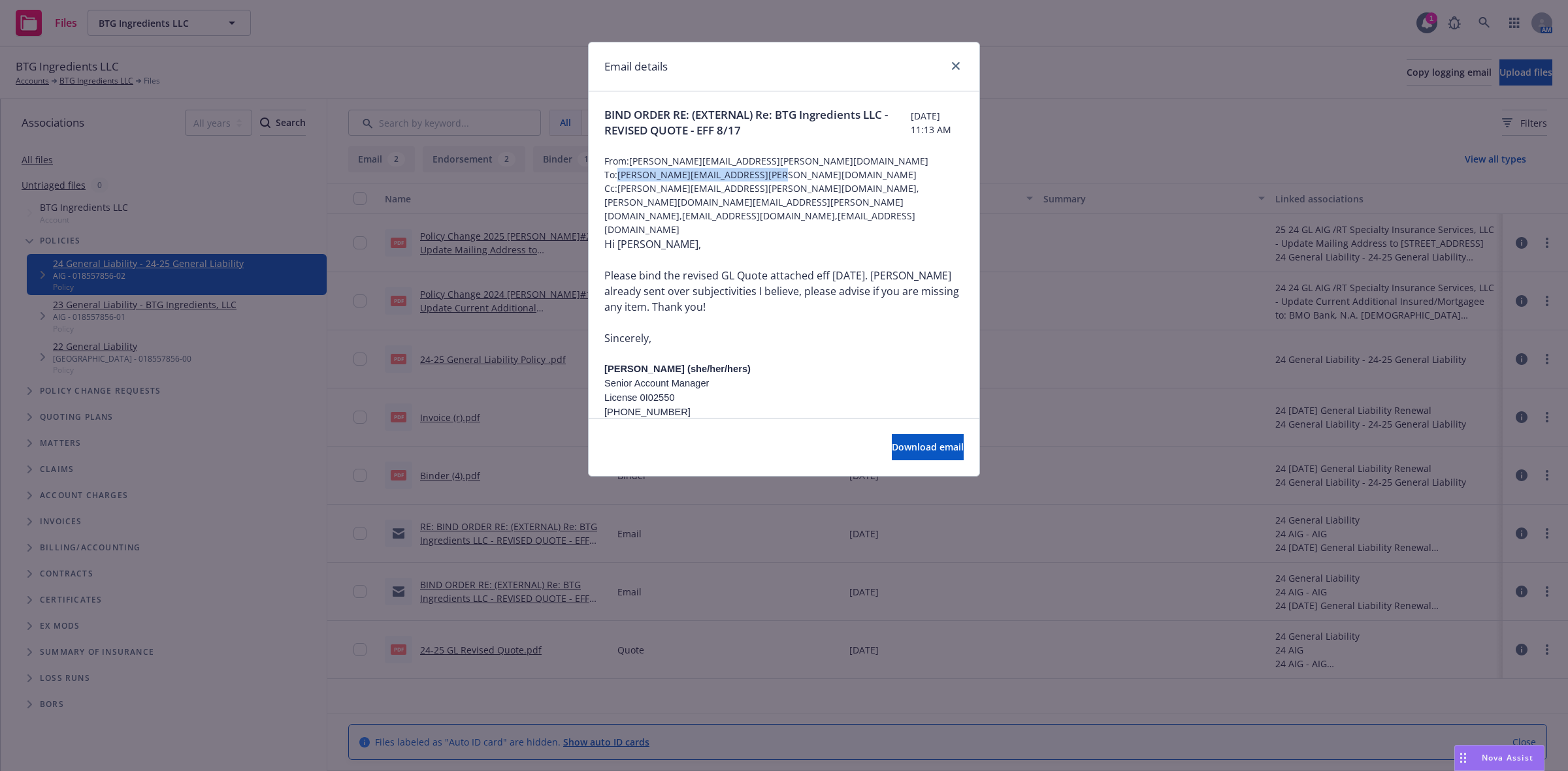
drag, startPoint x: 779, startPoint y: 177, endPoint x: 621, endPoint y: 175, distance: 158.0
click at [621, 175] on span "To: sabrina.adamonis@rtspecialty.com" at bounding box center [783, 174] width 359 height 13
copy span "sabrina.adamonis@rtspecialty.com"
click at [952, 66] on icon "close" at bounding box center [956, 66] width 8 height 8
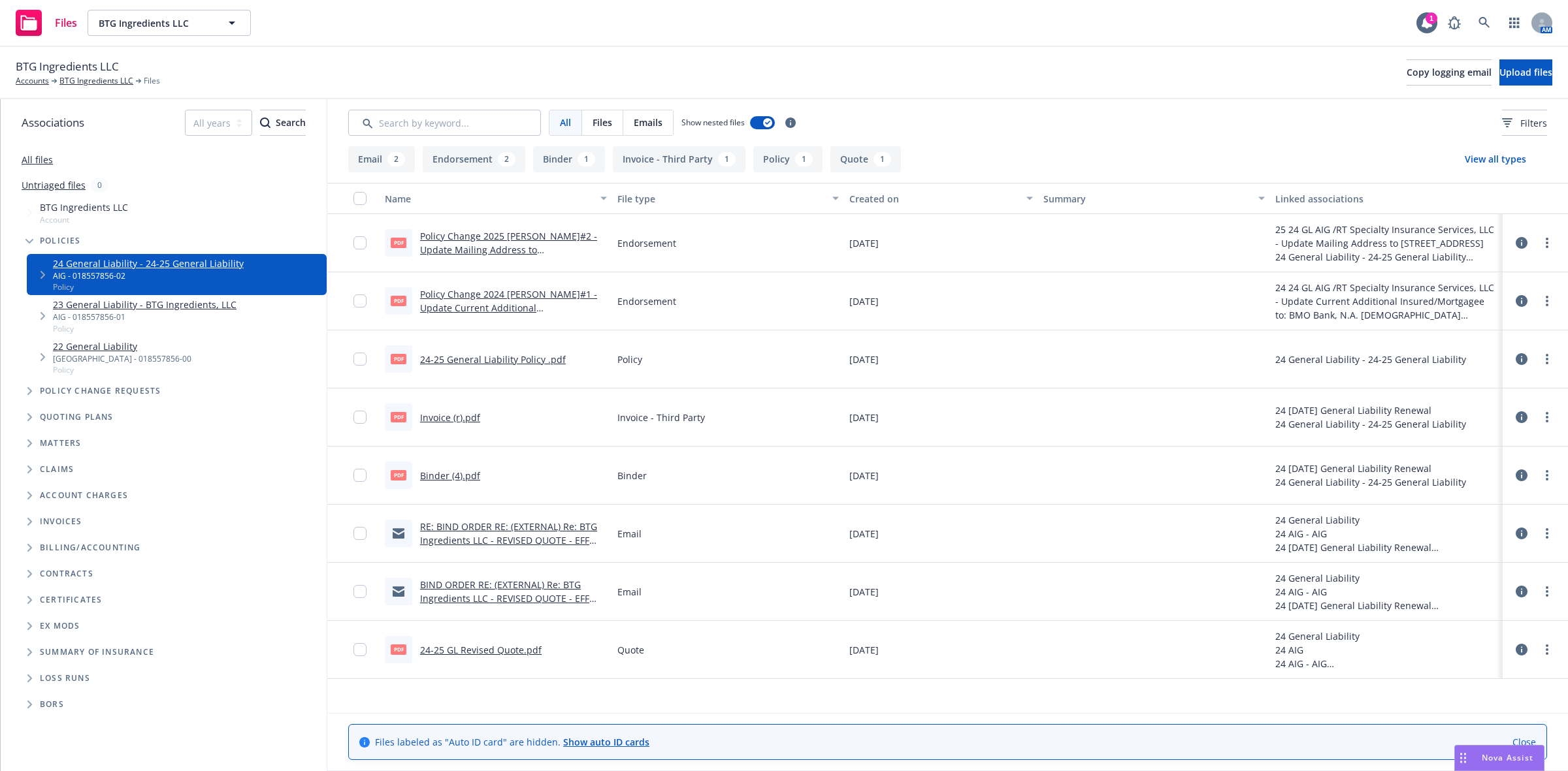
click at [77, 413] on span "Quoting plans" at bounding box center [77, 417] width 74 height 8
click at [29, 416] on icon "Tree Example" at bounding box center [30, 417] width 5 height 8
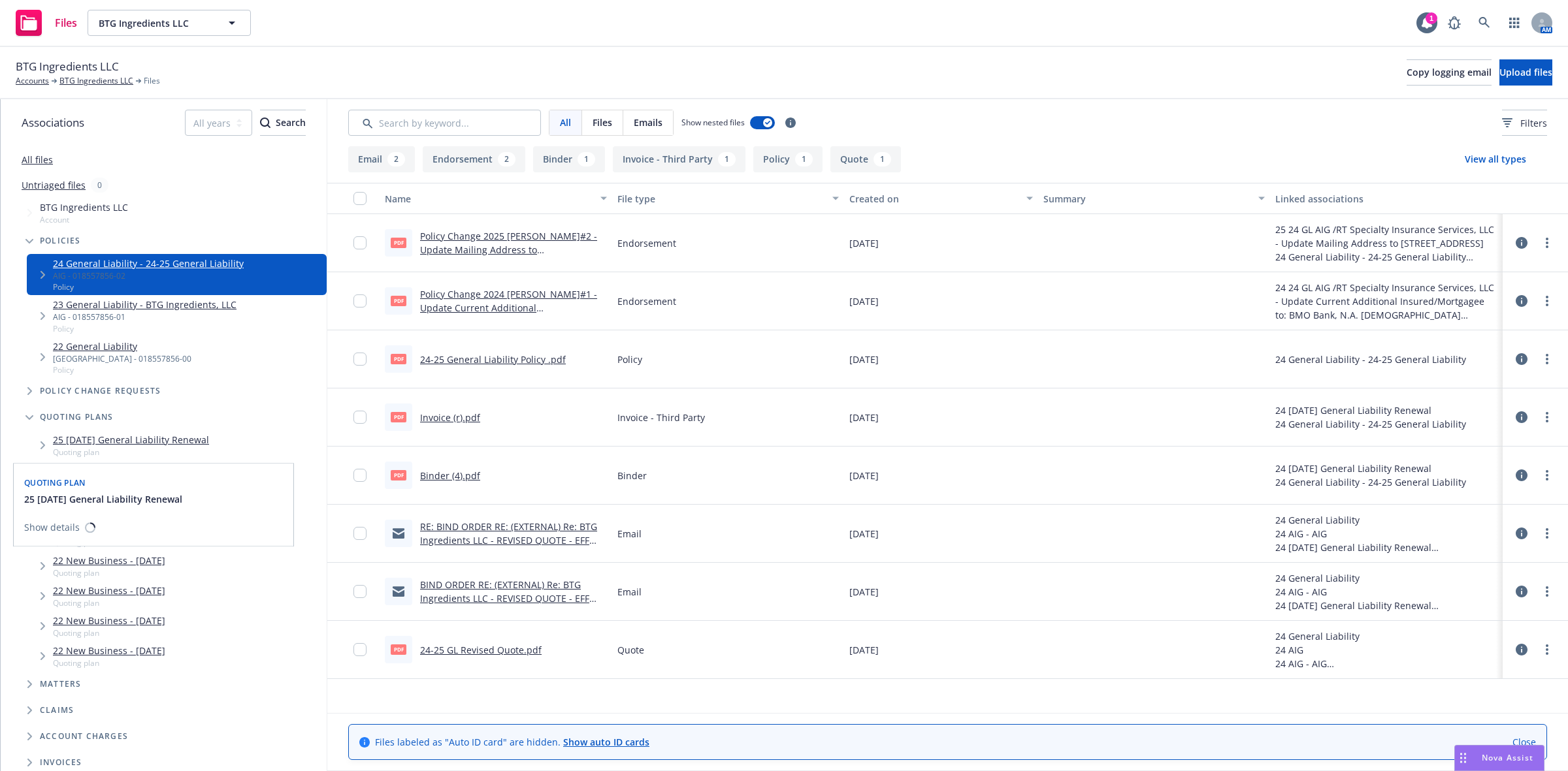
click at [110, 437] on link "25 08/17/25 General Liability Renewal" at bounding box center [130, 439] width 156 height 13
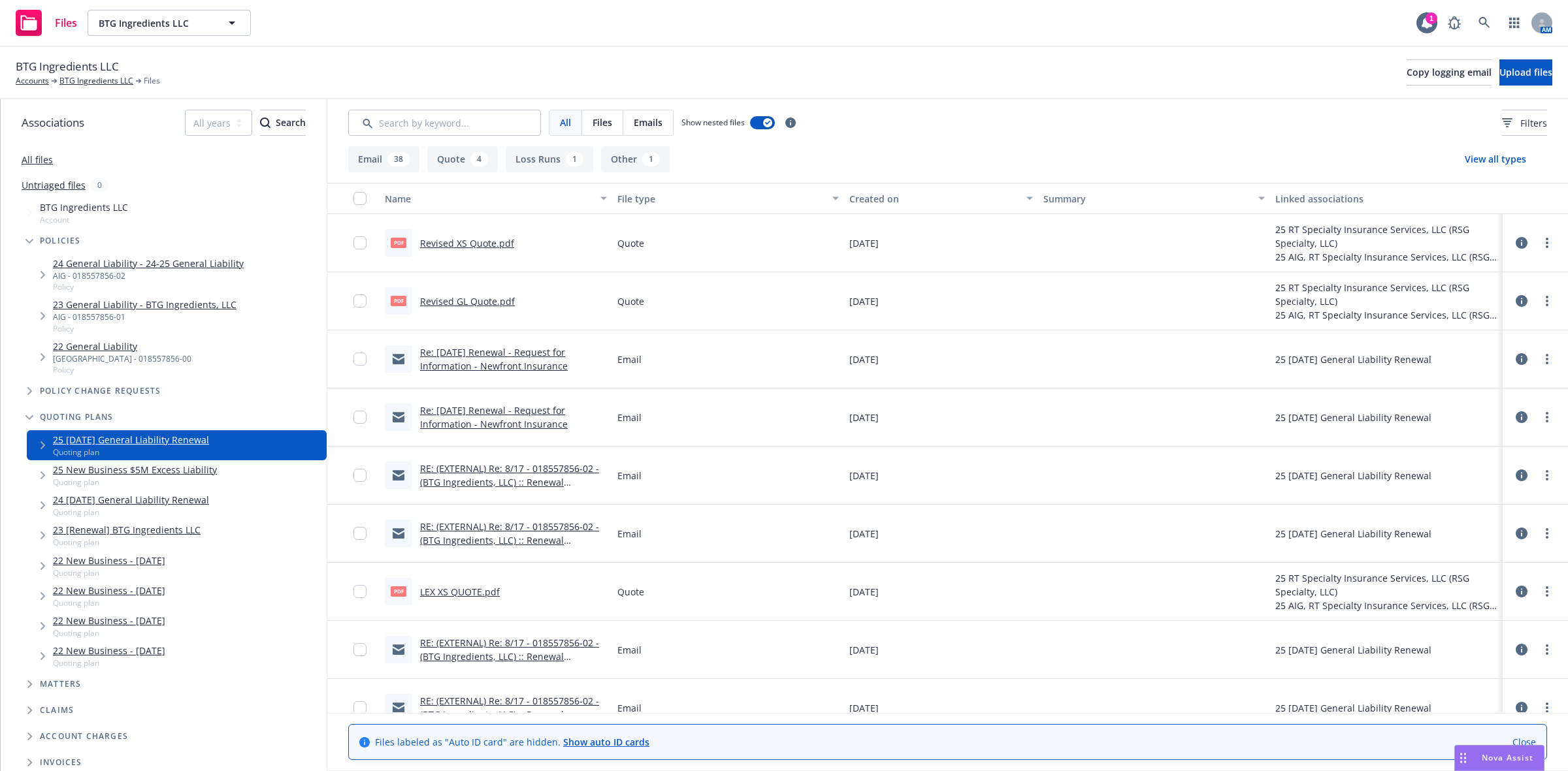
click at [491, 363] on link "Re: 08/17/2025 Renewal - Request for Information - Newfront Insurance" at bounding box center [494, 359] width 148 height 26
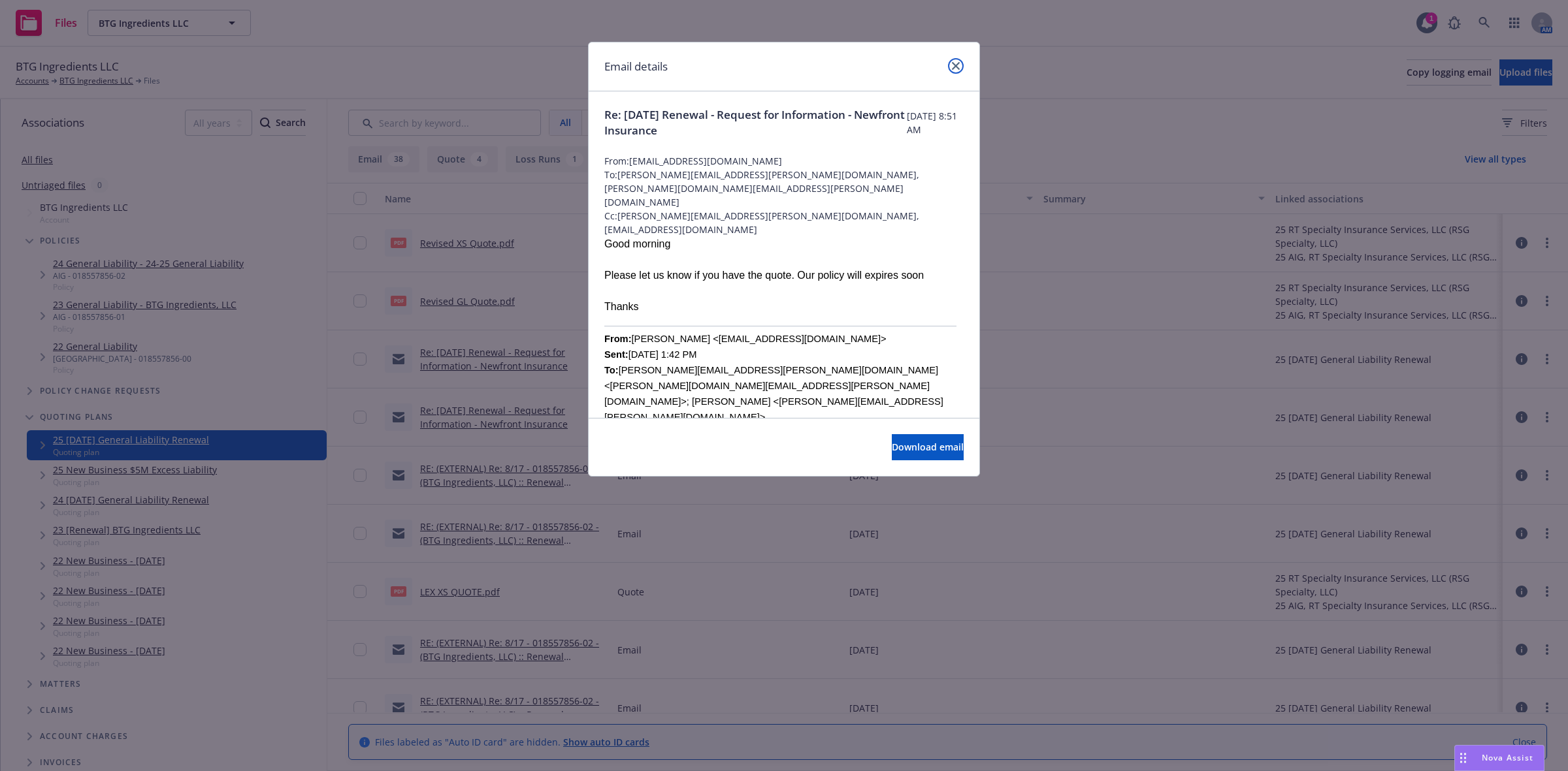
click at [954, 68] on icon "close" at bounding box center [956, 66] width 8 height 8
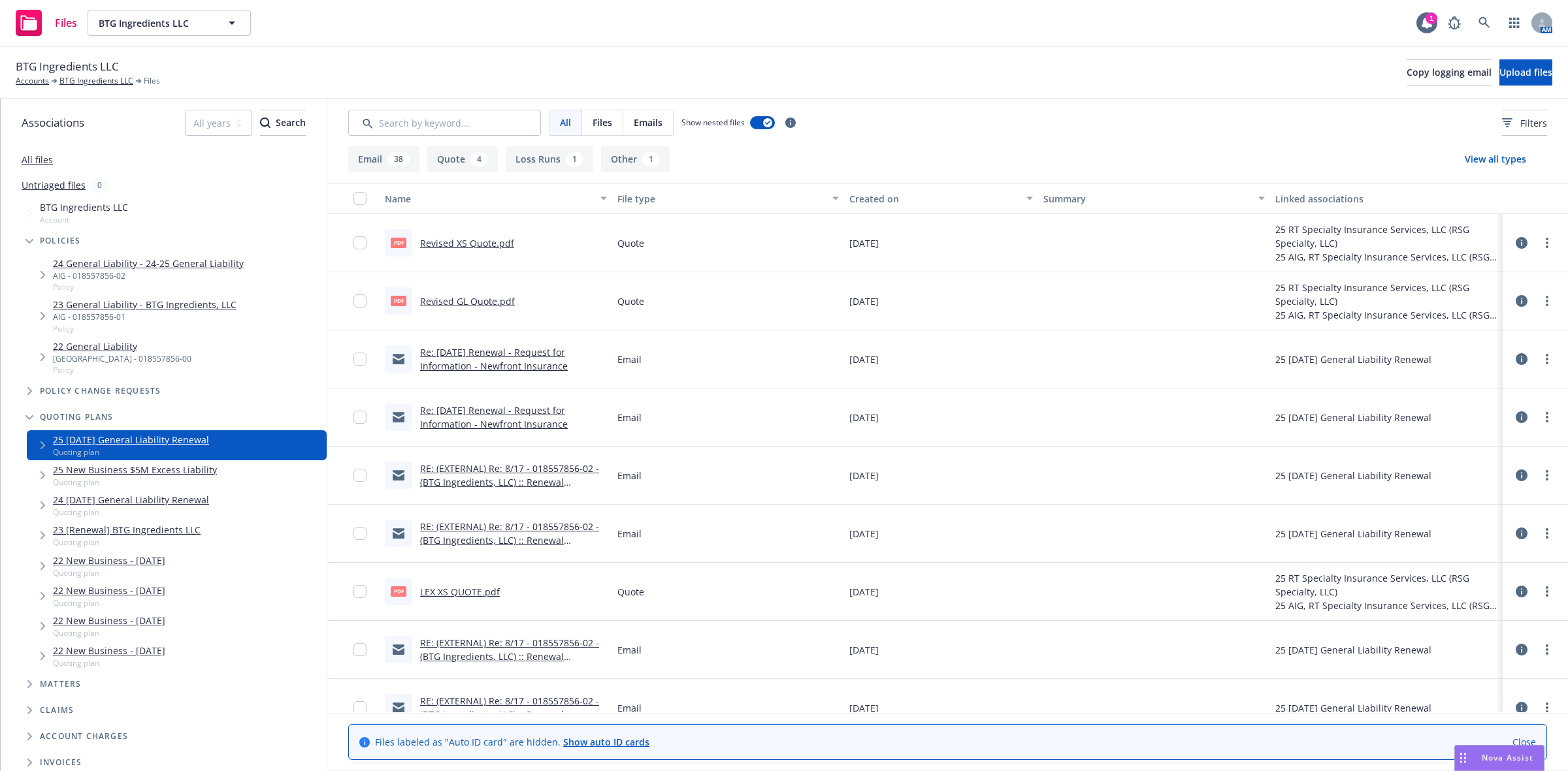
click at [479, 469] on link "RE: (EXTERNAL) Re: 8/17 - 018557856-02 - (BTG Ingredients, LLC) :: Renewal Soli…" at bounding box center [510, 482] width 179 height 40
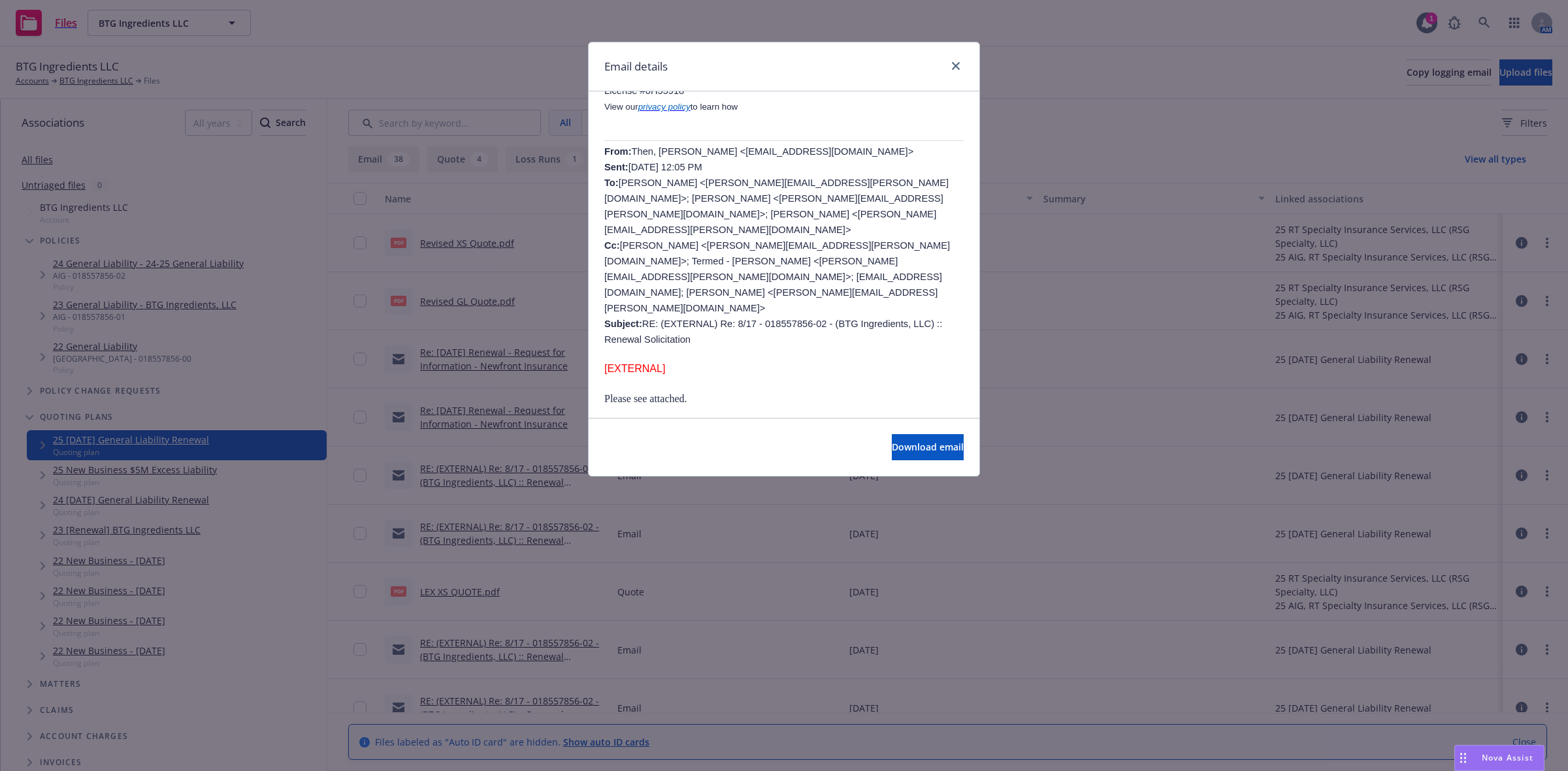
scroll to position [327, 0]
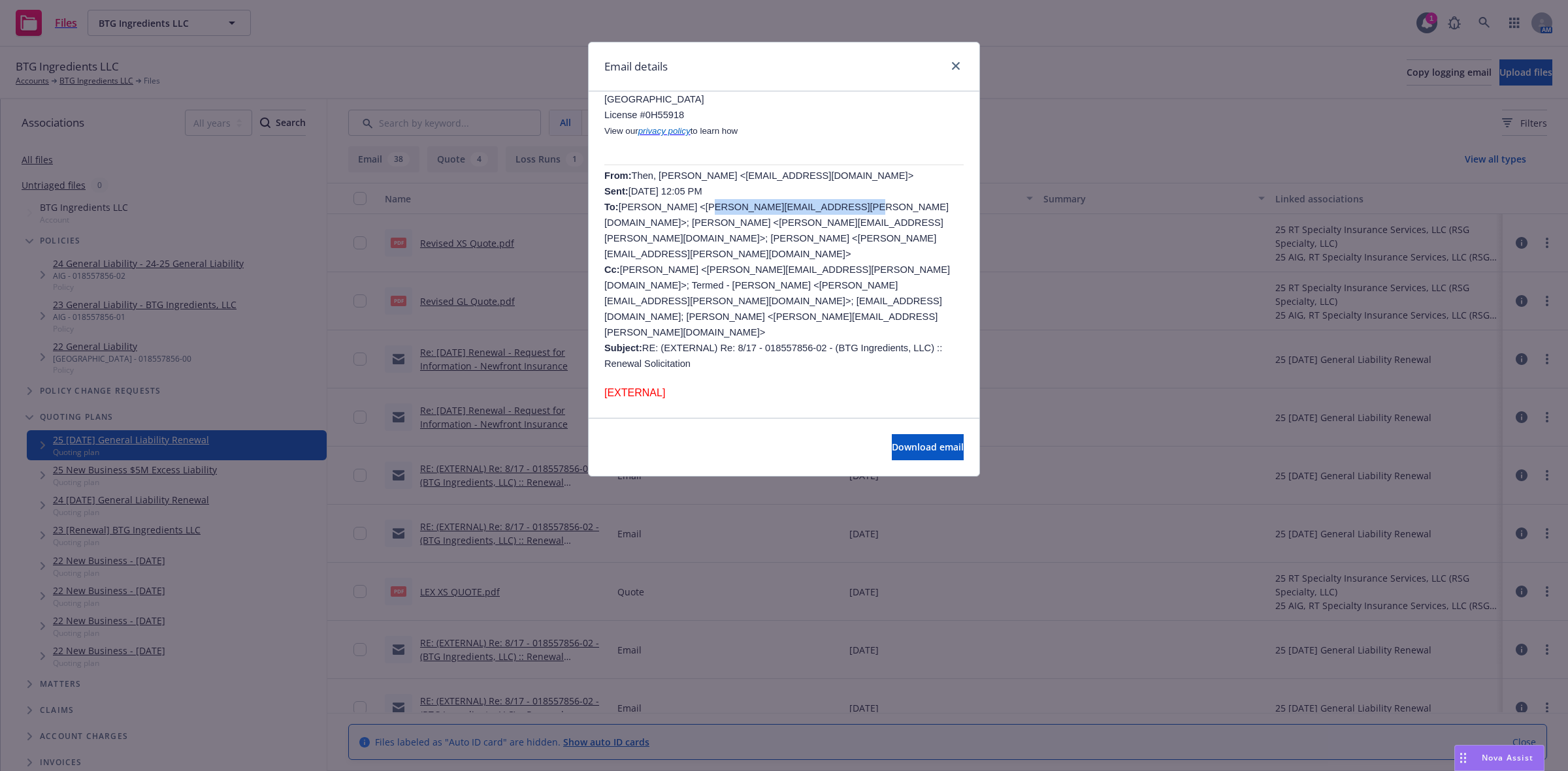
drag, startPoint x: 799, startPoint y: 183, endPoint x: 681, endPoint y: 177, distance: 118.2
click at [681, 177] on span "Then, Willy <w.then@rtspecialty.com> Sent: Monday, July 28, 2025 12:05 PM To: B…" at bounding box center [777, 269] width 346 height 199
click at [770, 371] on p at bounding box center [783, 379] width 359 height 16
drag, startPoint x: 884, startPoint y: 261, endPoint x: 809, endPoint y: 262, distance: 75.0
click at [809, 262] on span "Then, Willy <w.then@rtspecialty.com> Sent: Monday, July 28, 2025 12:05 PM To: B…" at bounding box center [777, 269] width 346 height 199
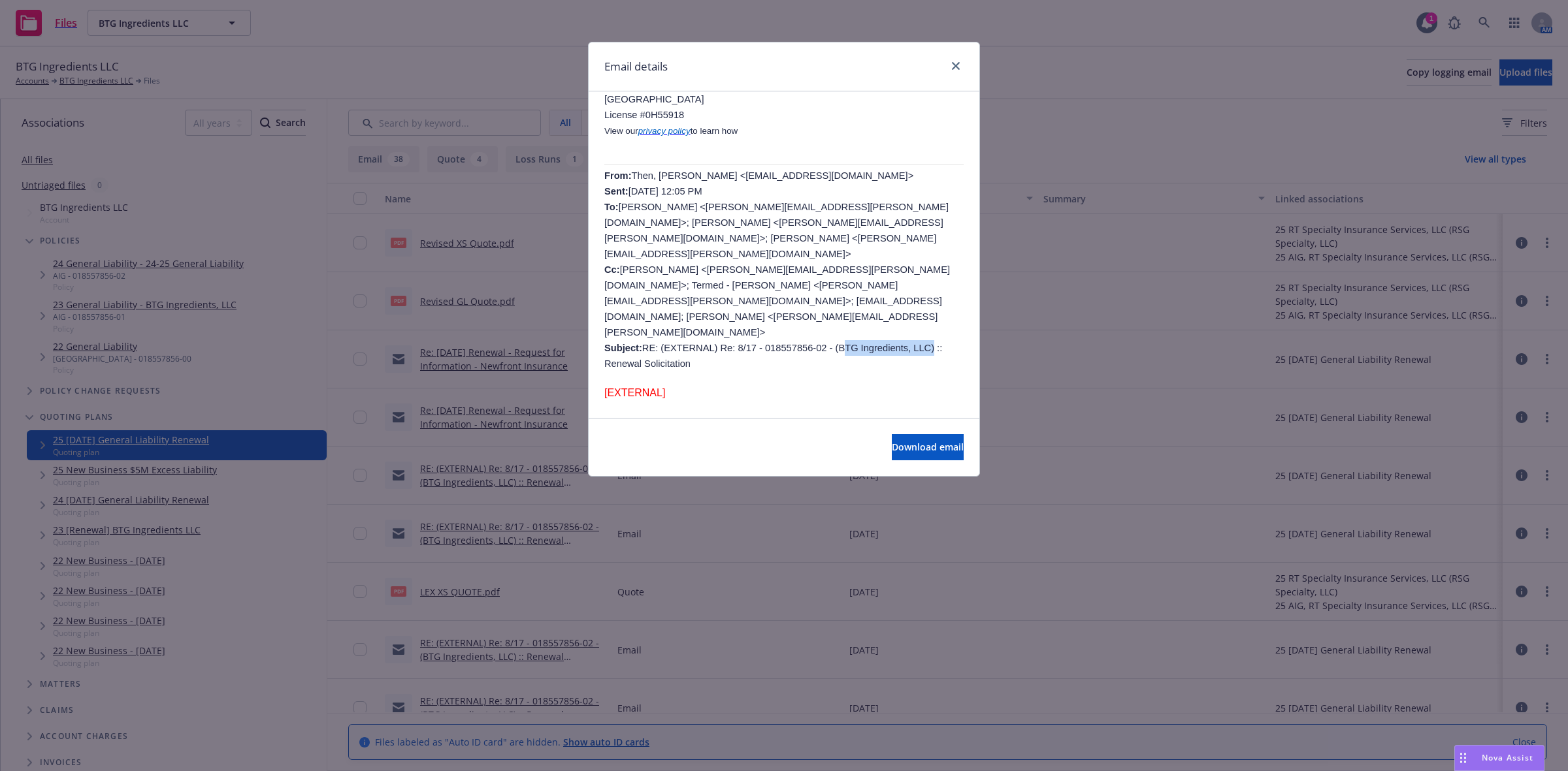
copy span "BTG Ingredients, LLC"
click at [766, 170] on span "Then, Willy <w.then@rtspecialty.com> Sent: Monday, July 28, 2025 12:05 PM To: B…" at bounding box center [777, 269] width 346 height 199
drag, startPoint x: 774, startPoint y: 144, endPoint x: 680, endPoint y: 144, distance: 94.0
click at [680, 170] on span "Then, Willy <w.then@rtspecialty.com> Sent: Monday, July 28, 2025 12:05 PM To: B…" at bounding box center [777, 269] width 346 height 199
copy span "w.then@rtspecialty.com"
